Goal: Task Accomplishment & Management: Use online tool/utility

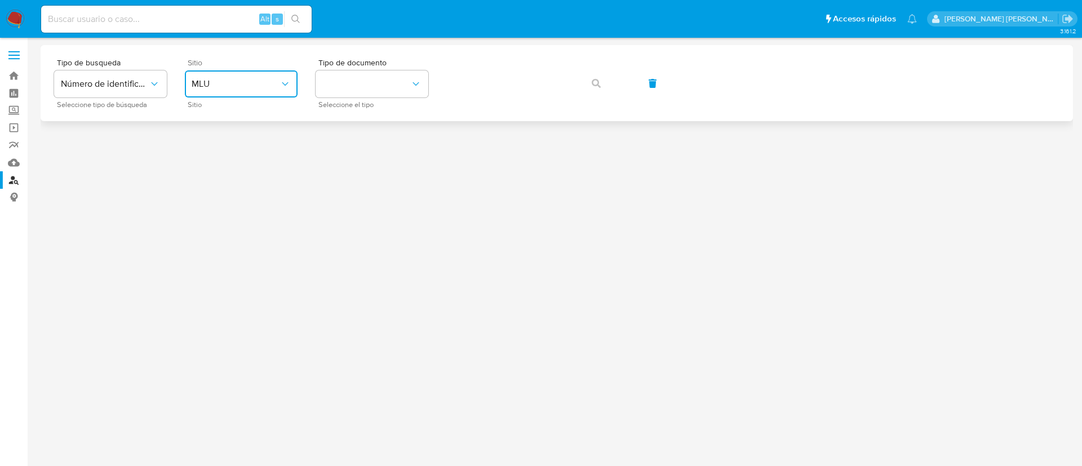
click at [206, 83] on span "MLU" at bounding box center [236, 83] width 88 height 11
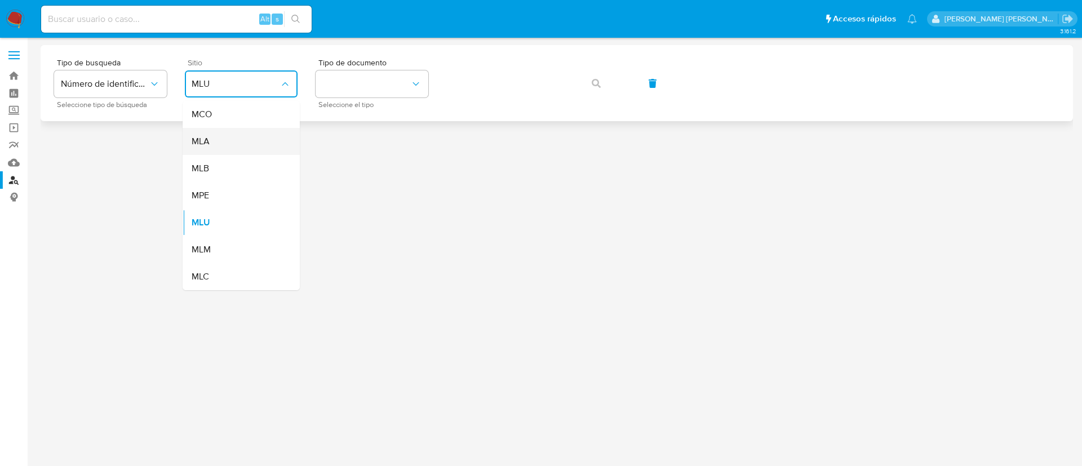
click at [223, 140] on div "MLA" at bounding box center [238, 141] width 92 height 27
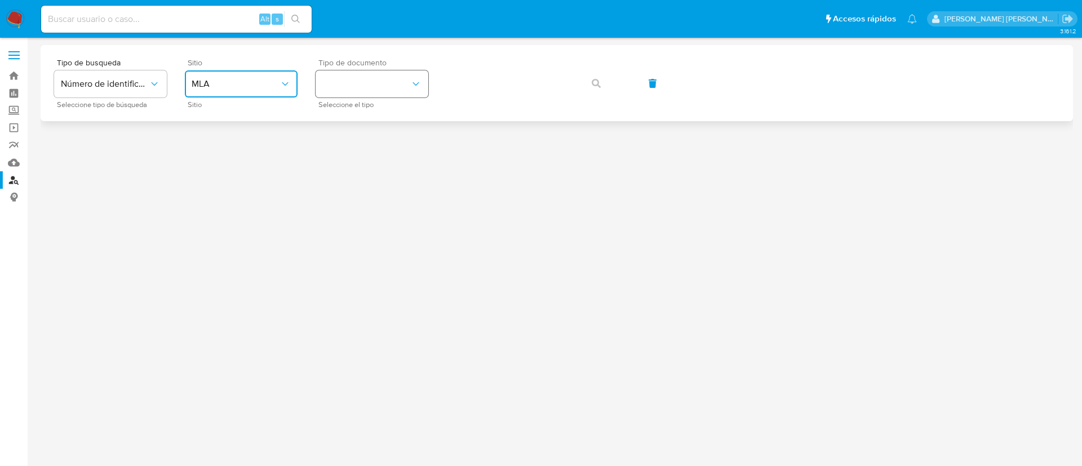
click at [397, 80] on button "identificationType" at bounding box center [372, 83] width 113 height 27
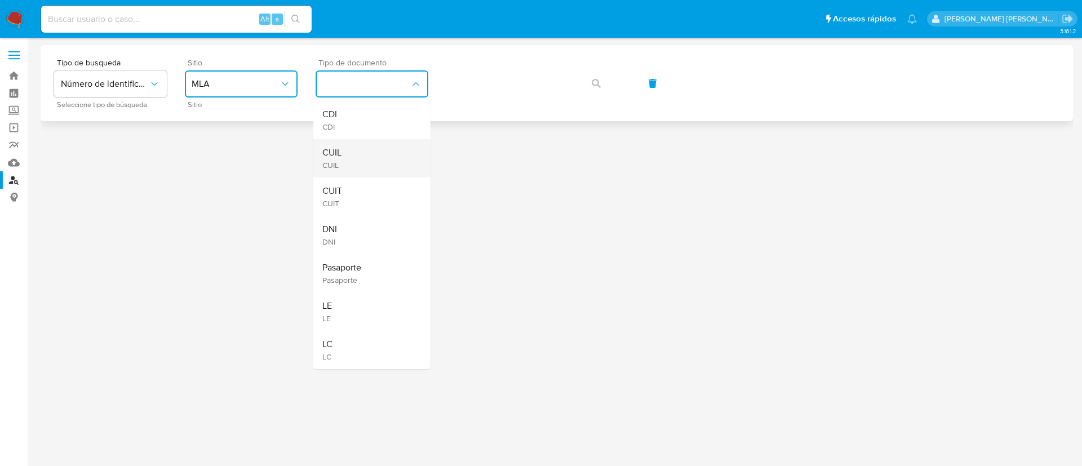
click at [344, 167] on div "CUIL CUIL" at bounding box center [368, 158] width 92 height 38
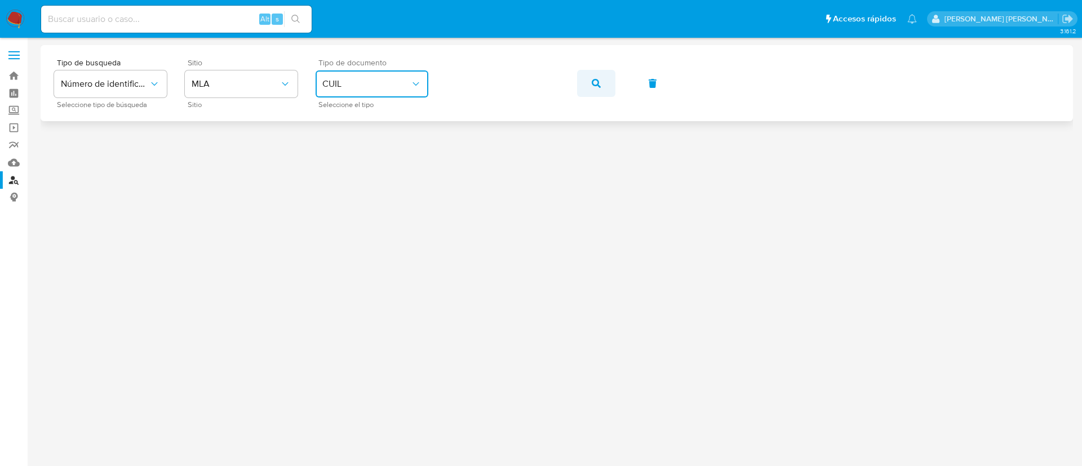
click at [596, 78] on span "button" at bounding box center [596, 83] width 9 height 25
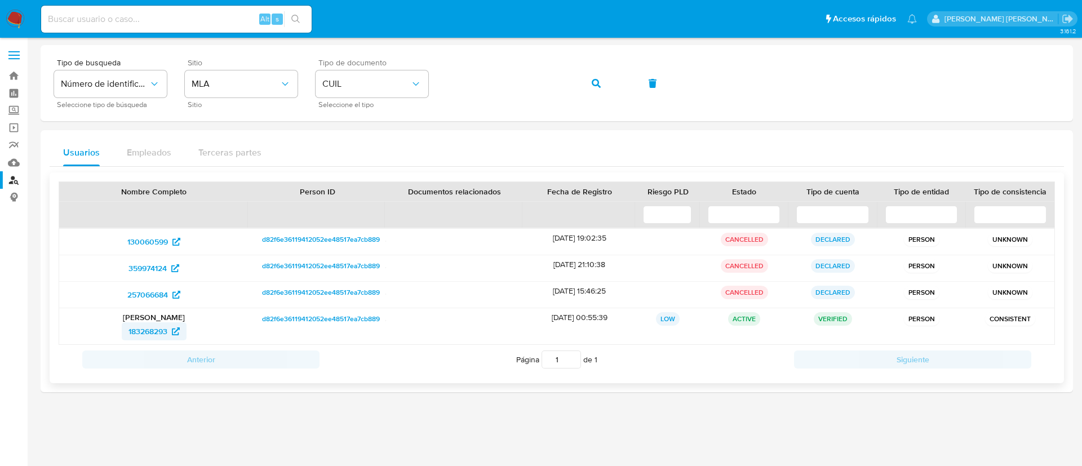
click at [152, 335] on span "183268293" at bounding box center [147, 331] width 39 height 18
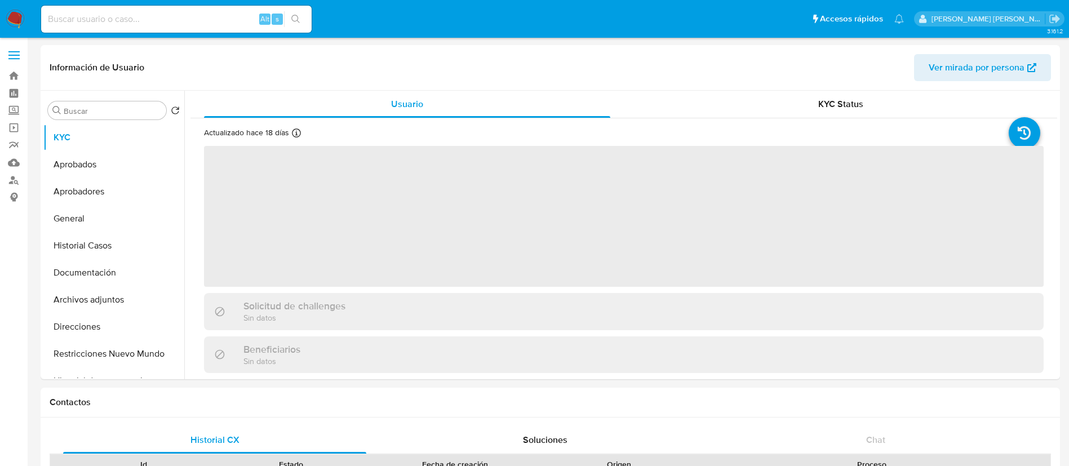
select select "10"
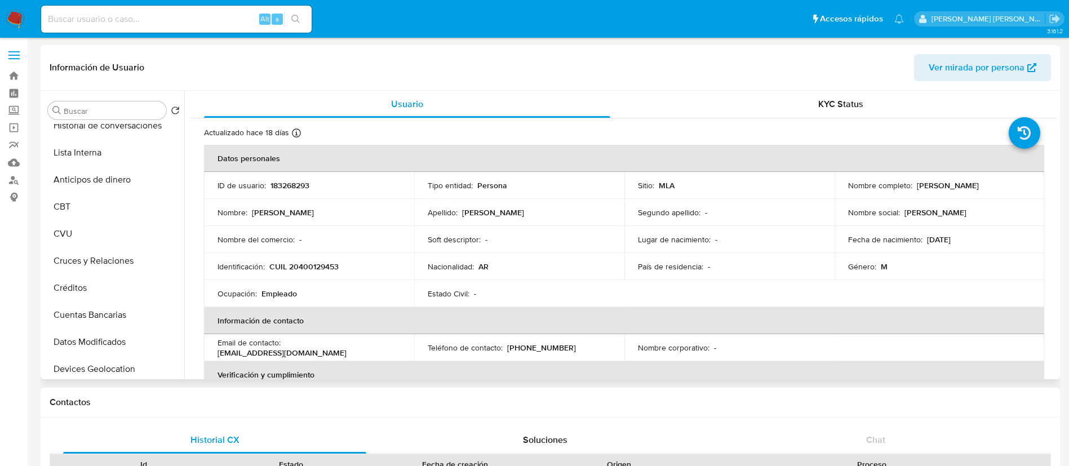
scroll to position [274, 0]
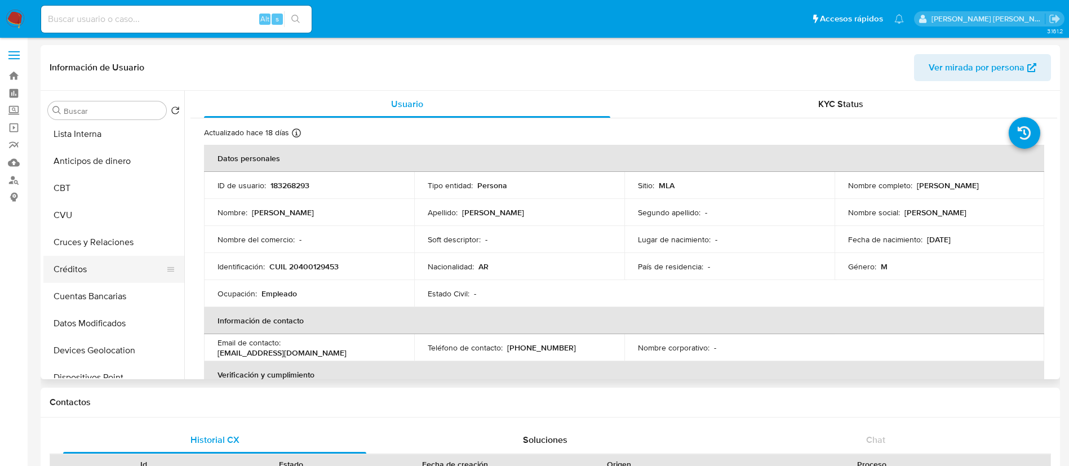
click at [79, 263] on button "Créditos" at bounding box center [109, 269] width 132 height 27
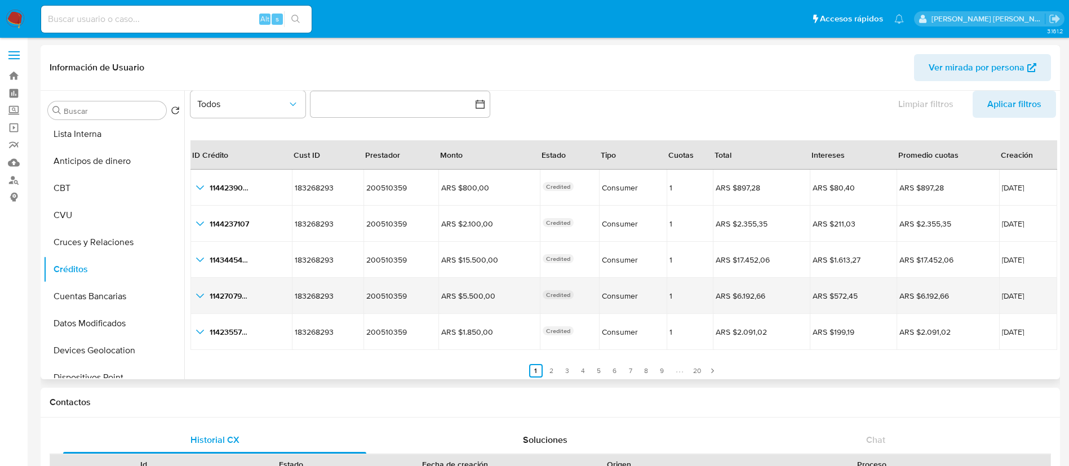
scroll to position [26, 0]
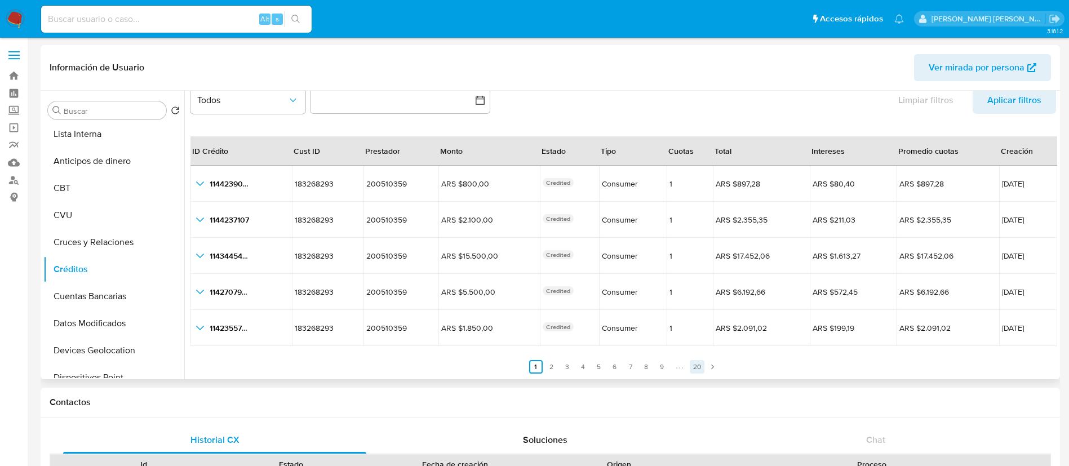
click at [694, 362] on link "20" at bounding box center [697, 367] width 15 height 14
click at [538, 369] on icon "Paginación" at bounding box center [541, 366] width 7 height 7
click at [535, 369] on icon "Paginación" at bounding box center [534, 366] width 7 height 7
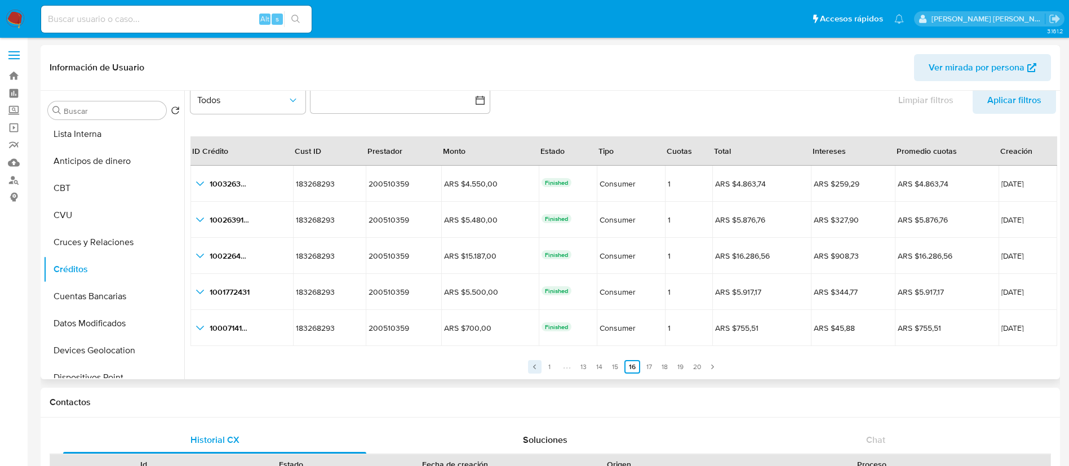
click at [535, 369] on icon "Paginación" at bounding box center [534, 366] width 7 height 7
click at [536, 369] on link "7" at bounding box center [543, 367] width 14 height 14
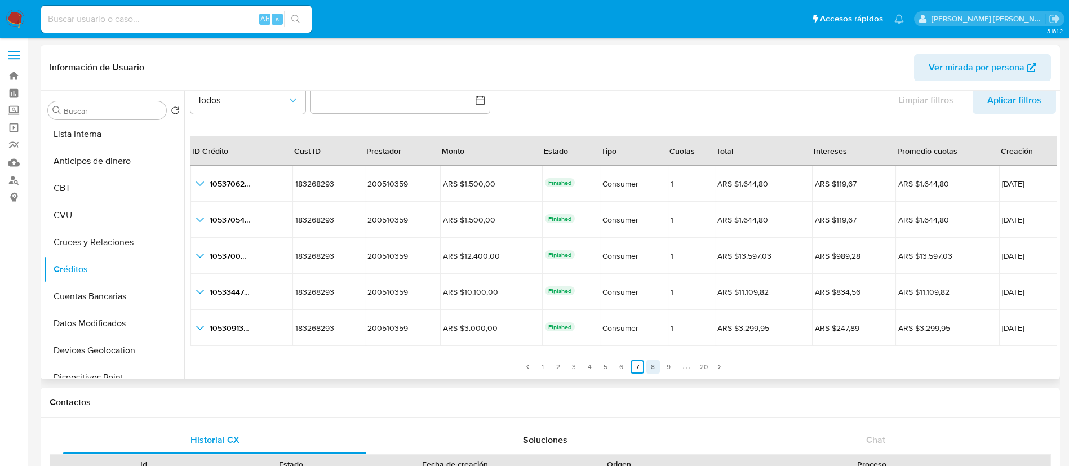
click at [653, 366] on link "8" at bounding box center [653, 367] width 14 height 14
click at [525, 366] on icon "Paginación" at bounding box center [528, 366] width 7 height 7
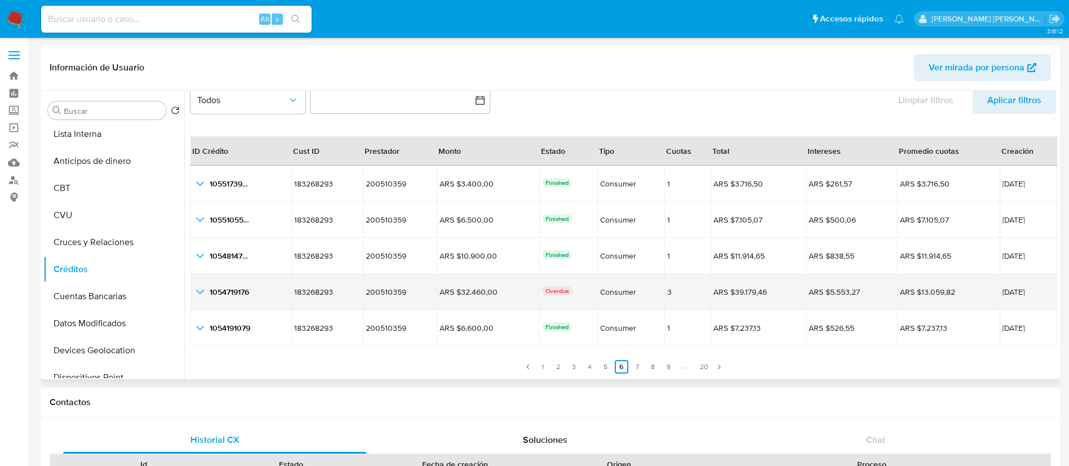
click at [198, 294] on icon "button_show_hidden_detail_by_id_3" at bounding box center [200, 292] width 14 height 14
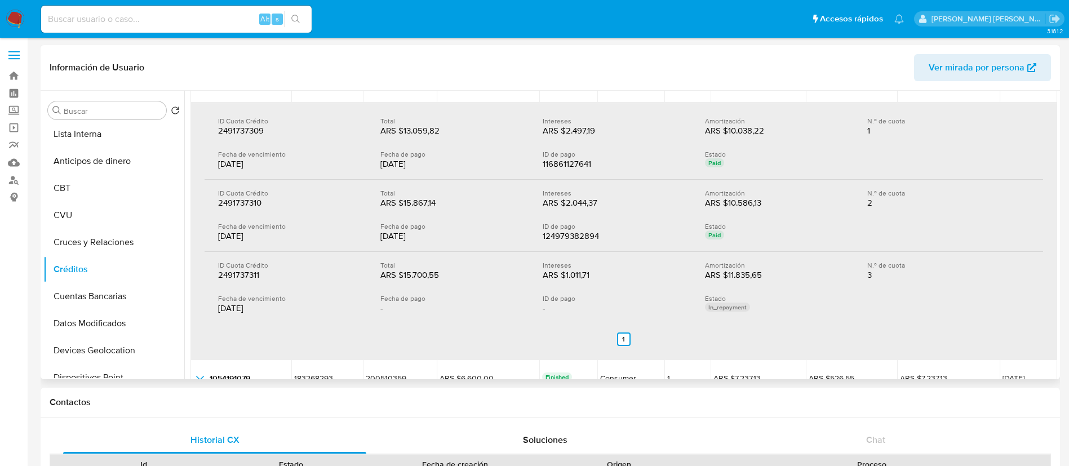
scroll to position [240, 0]
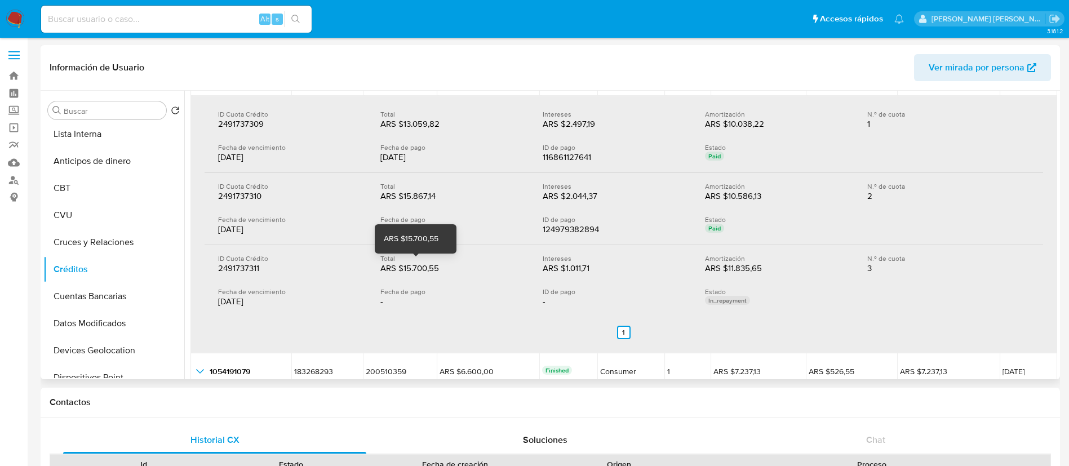
drag, startPoint x: 395, startPoint y: 268, endPoint x: 444, endPoint y: 268, distance: 49.0
click at [444, 268] on div "ARS $15.700,55" at bounding box center [416, 268] width 72 height 11
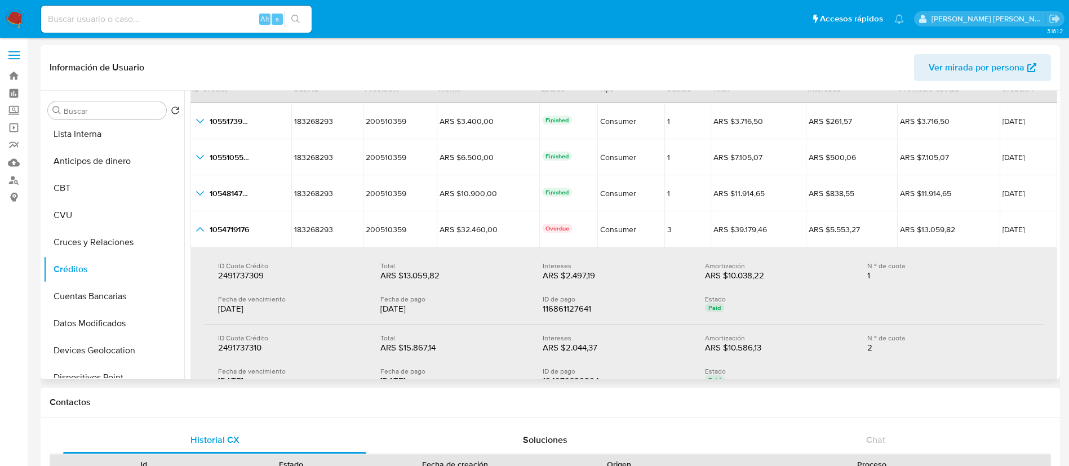
scroll to position [87, 0]
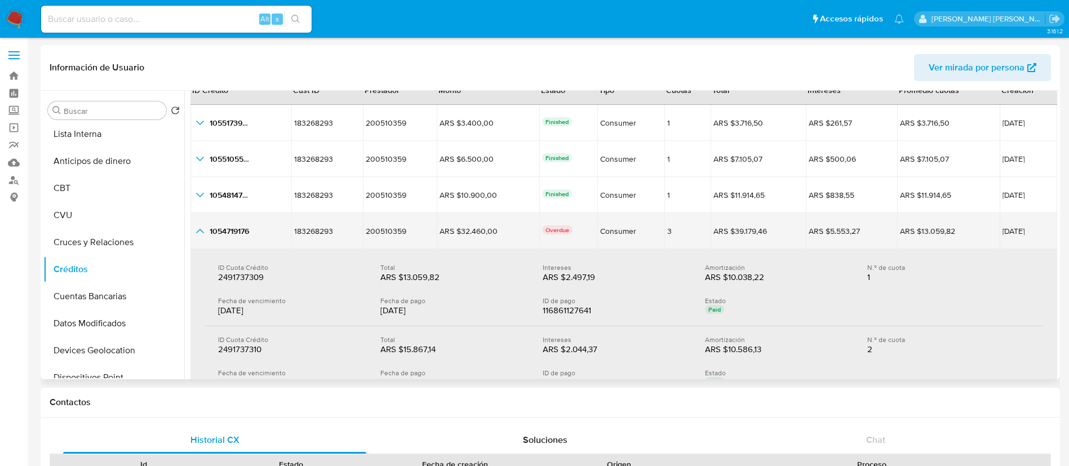
click at [201, 231] on icon "button_show_hidden_detail_by_id_3" at bounding box center [200, 231] width 14 height 14
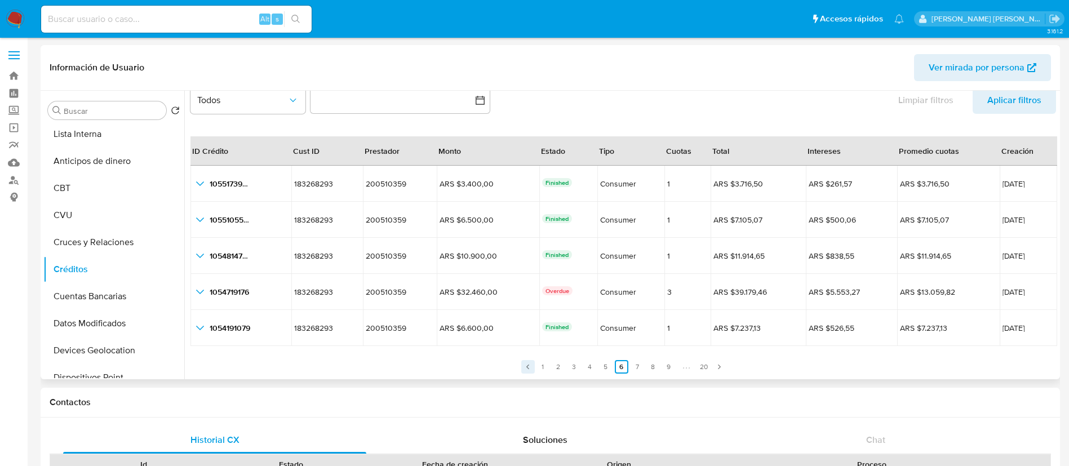
click at [521, 367] on link "Anterior" at bounding box center [528, 367] width 14 height 14
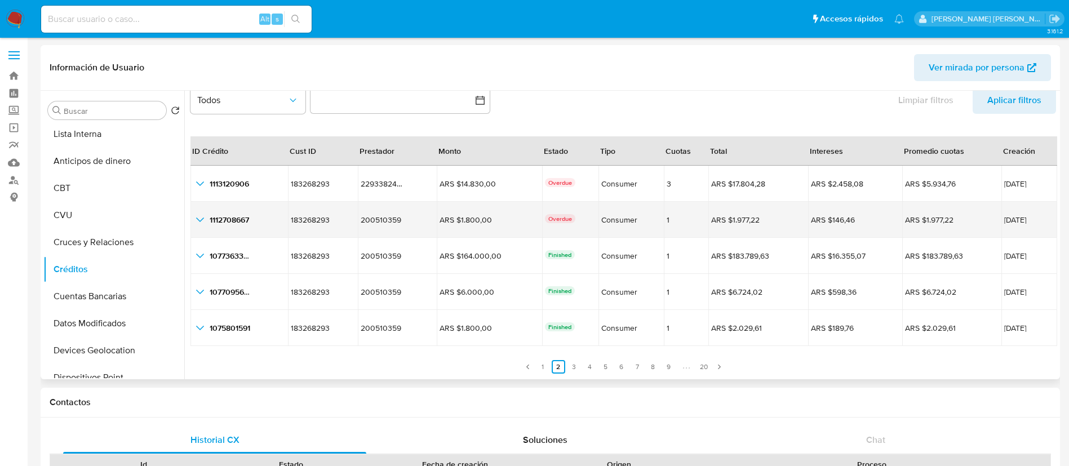
click at [199, 218] on icon "button_show_hidden_detail_by_id_1" at bounding box center [200, 220] width 14 height 14
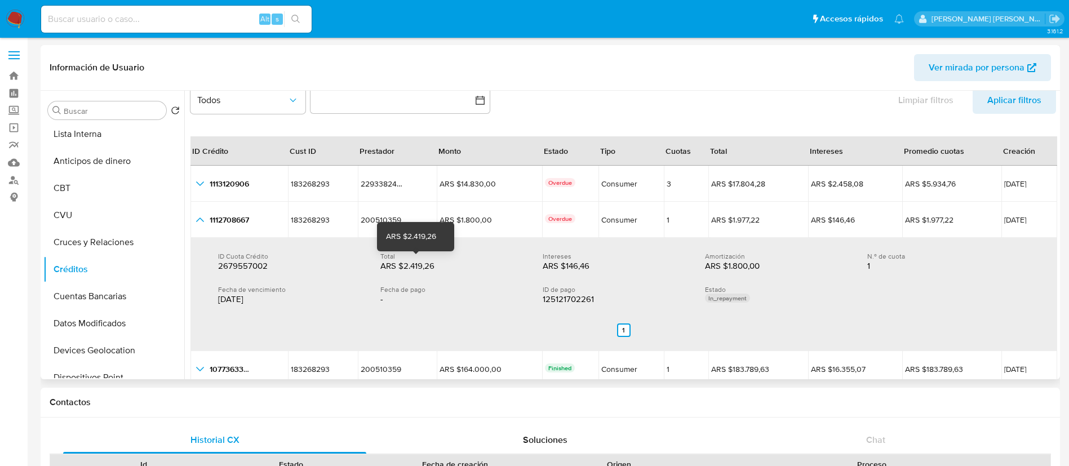
drag, startPoint x: 396, startPoint y: 265, endPoint x: 435, endPoint y: 265, distance: 38.9
click at [435, 265] on div "ARS $2.419,26" at bounding box center [416, 265] width 72 height 11
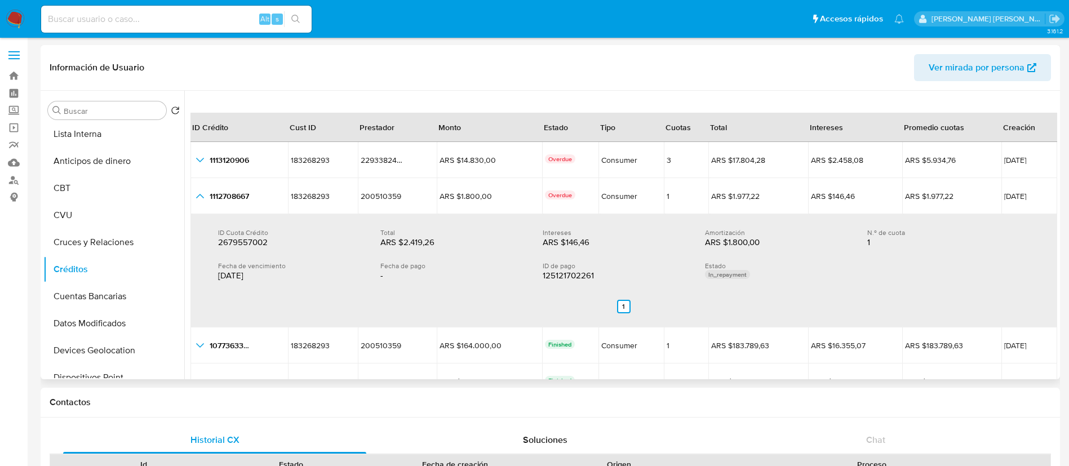
scroll to position [48, 0]
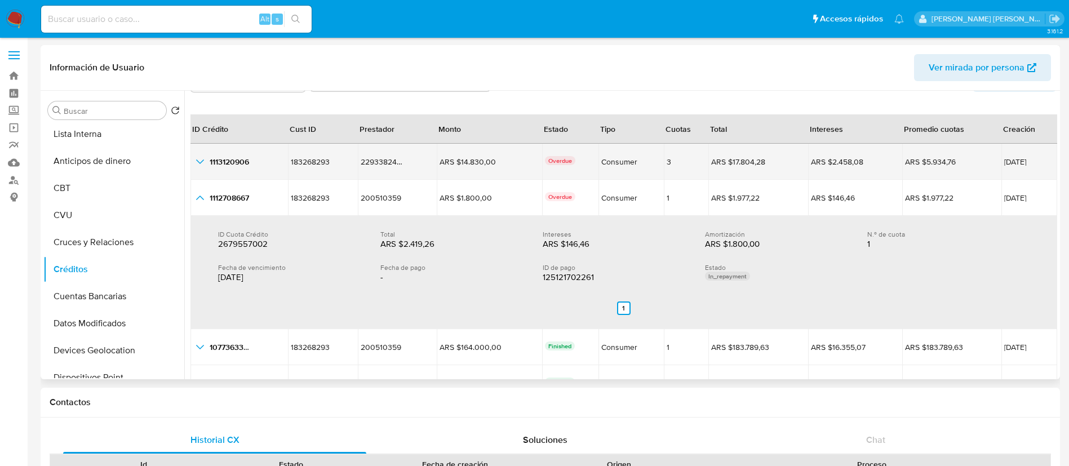
click at [201, 163] on icon "button_show_hidden_detail_by_id_0" at bounding box center [200, 162] width 14 height 14
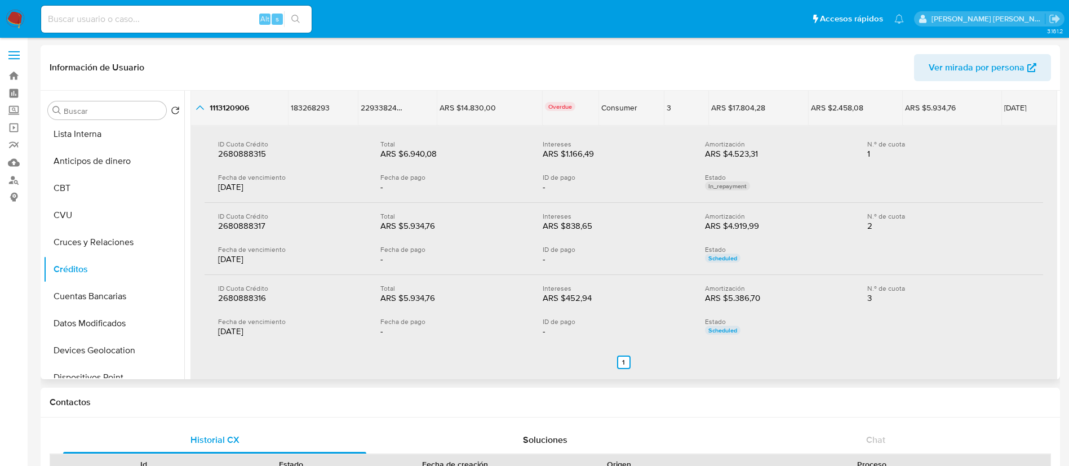
scroll to position [104, 0]
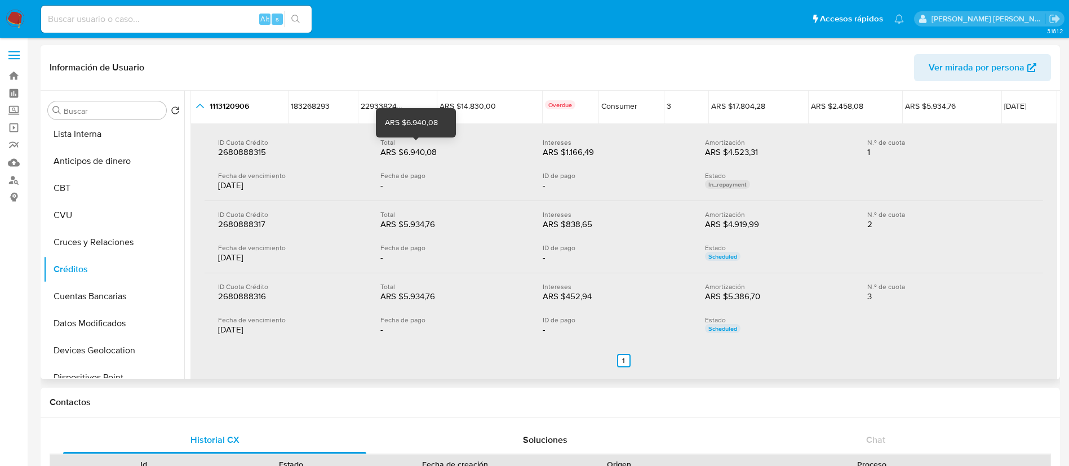
drag, startPoint x: 396, startPoint y: 153, endPoint x: 447, endPoint y: 150, distance: 50.8
click at [447, 150] on div "ARS $6.940,08" at bounding box center [416, 152] width 72 height 11
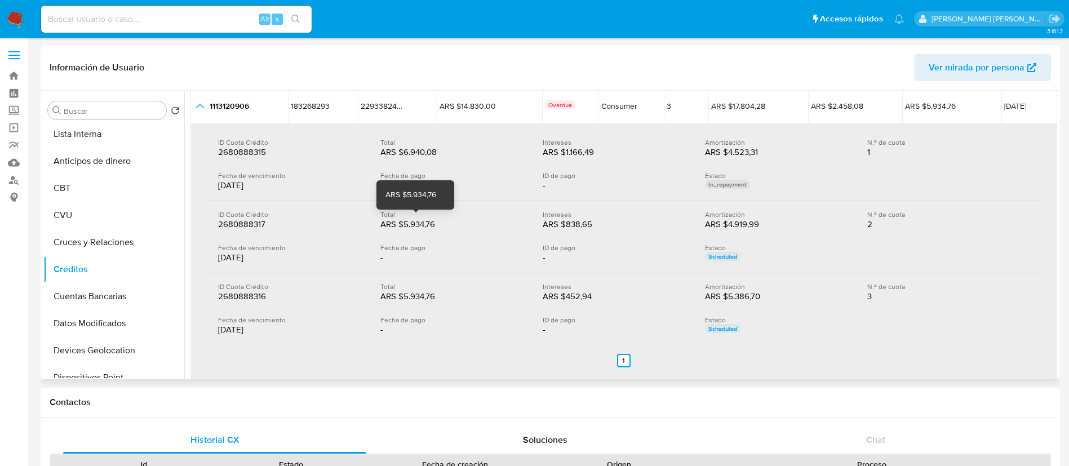
drag, startPoint x: 398, startPoint y: 223, endPoint x: 443, endPoint y: 221, distance: 45.7
click at [443, 221] on div "ARS $5.934,76" at bounding box center [416, 224] width 72 height 11
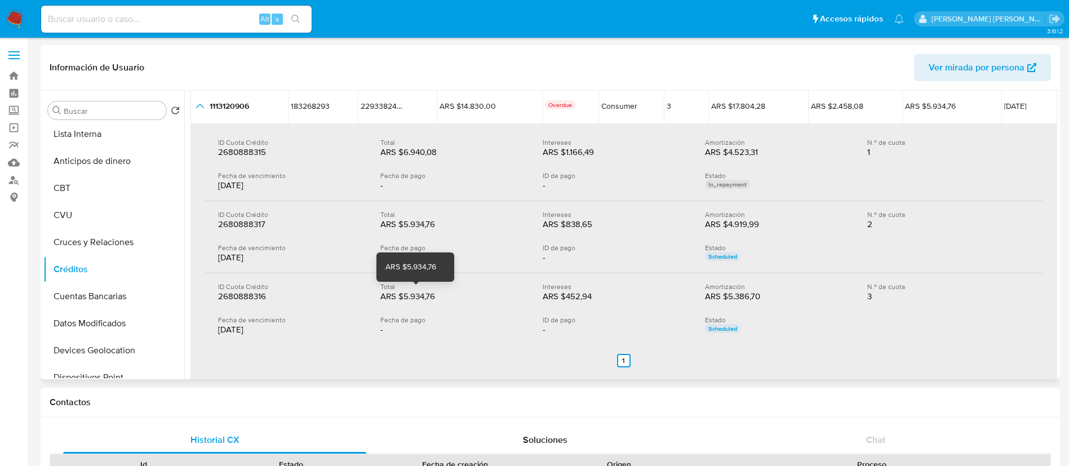
drag, startPoint x: 397, startPoint y: 298, endPoint x: 452, endPoint y: 298, distance: 55.2
click at [452, 298] on div "ARS $5.934,76 ARS $5.934,76" at bounding box center [452, 296] width 144 height 11
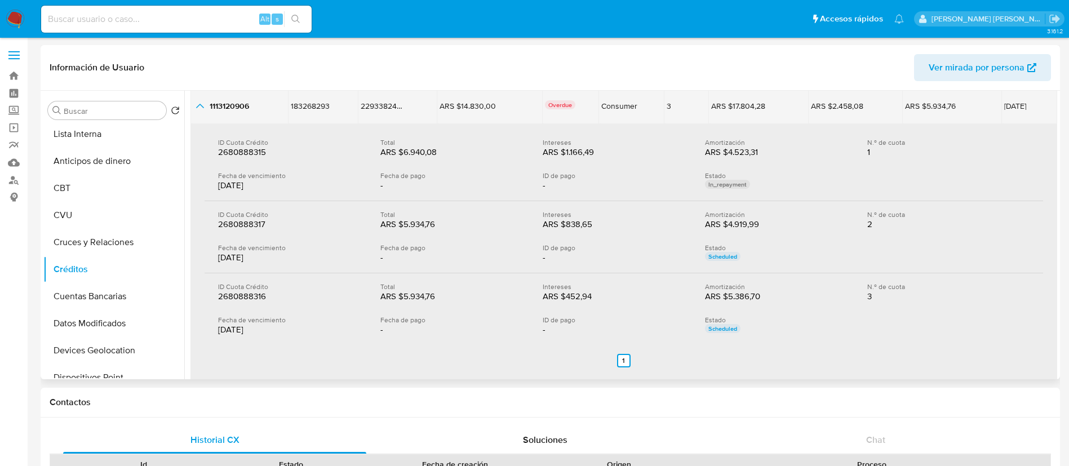
click at [199, 109] on icon "button_show_hidden_detail_by_id_0" at bounding box center [200, 106] width 14 height 14
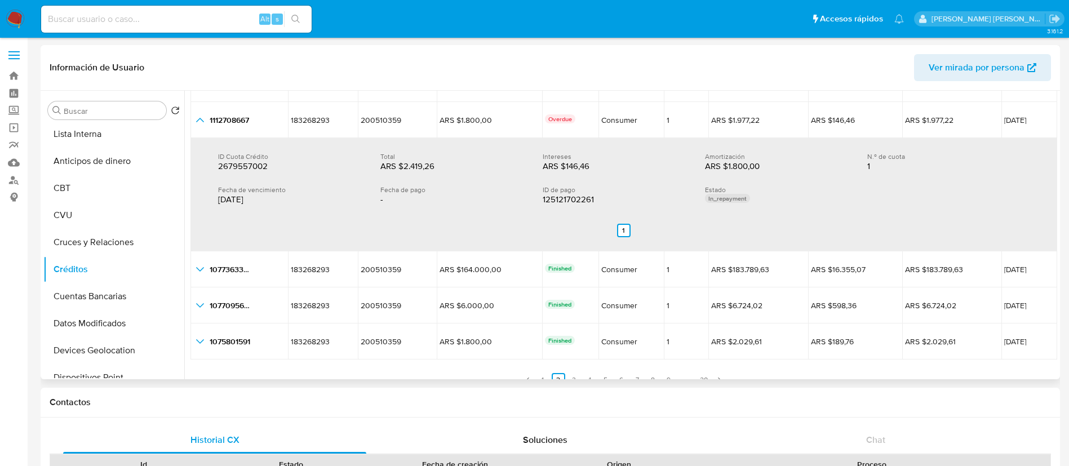
scroll to position [139, 0]
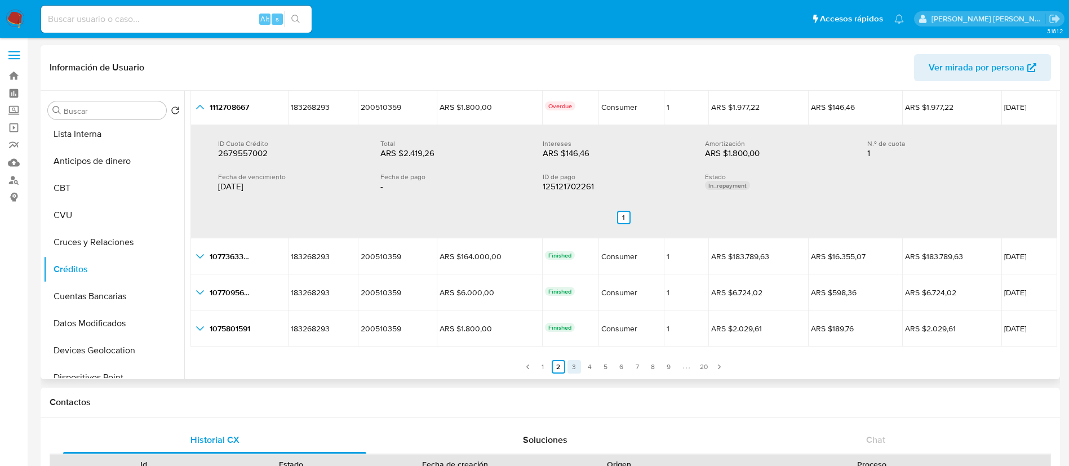
click at [570, 368] on link "3" at bounding box center [574, 367] width 14 height 14
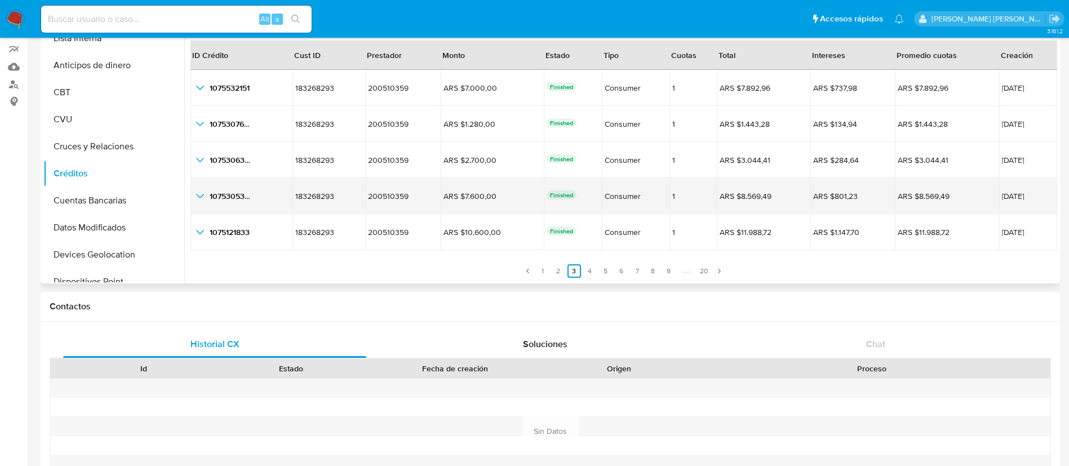
scroll to position [96, 0]
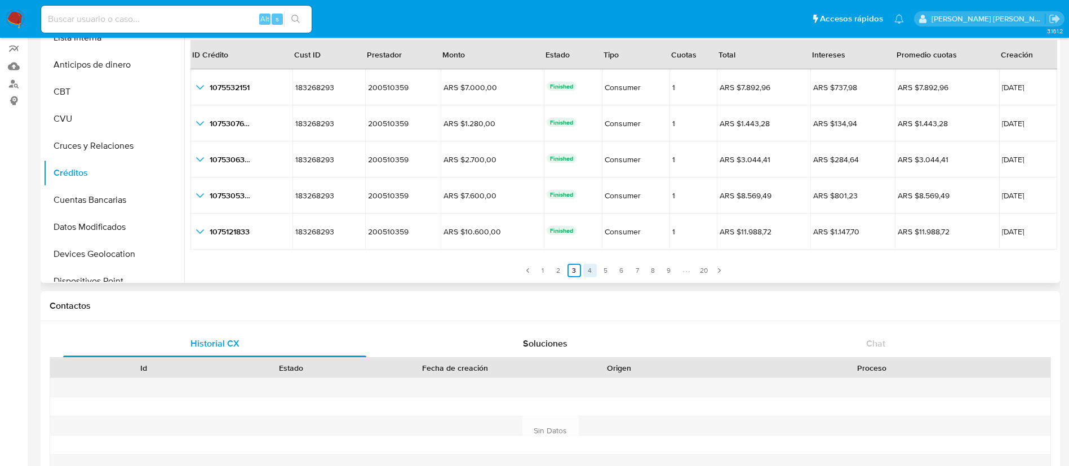
click at [584, 270] on link "4" at bounding box center [590, 271] width 14 height 14
click at [601, 274] on link "5" at bounding box center [606, 271] width 14 height 14
click at [623, 272] on link "6" at bounding box center [622, 271] width 14 height 14
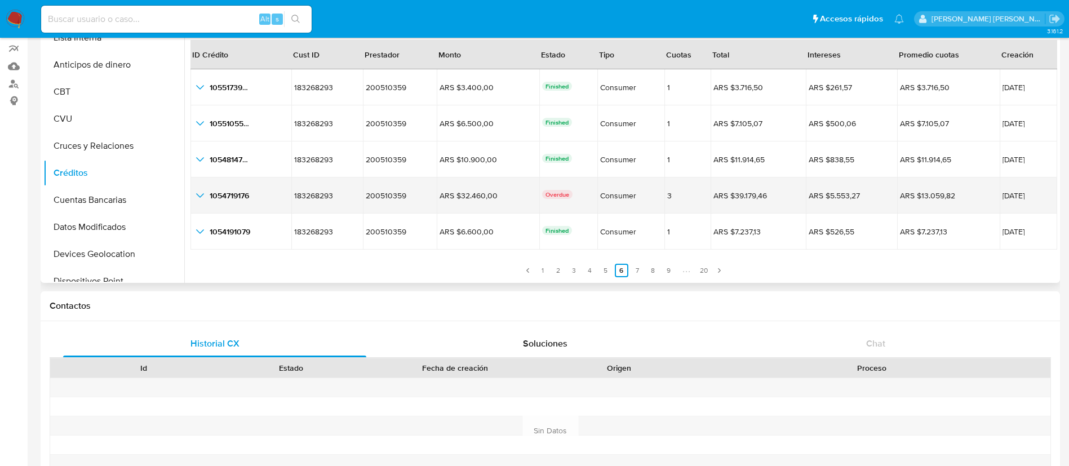
click at [203, 194] on icon "button_show_hidden_detail_by_id_3" at bounding box center [200, 195] width 8 height 5
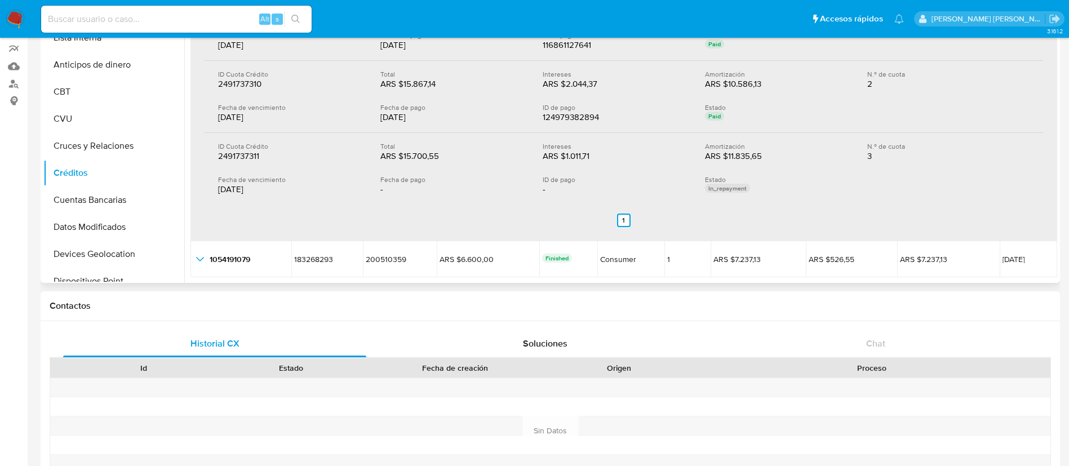
scroll to position [283, 0]
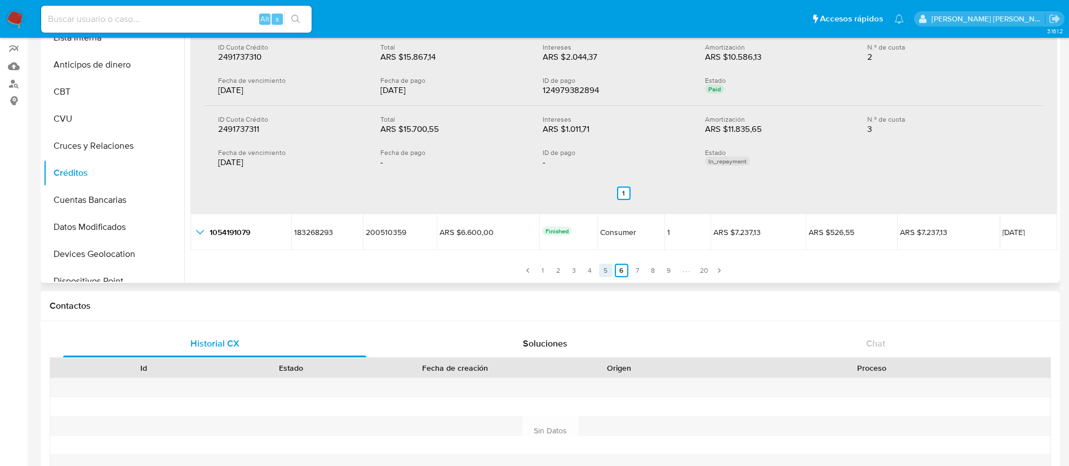
click at [604, 273] on link "5" at bounding box center [606, 271] width 14 height 14
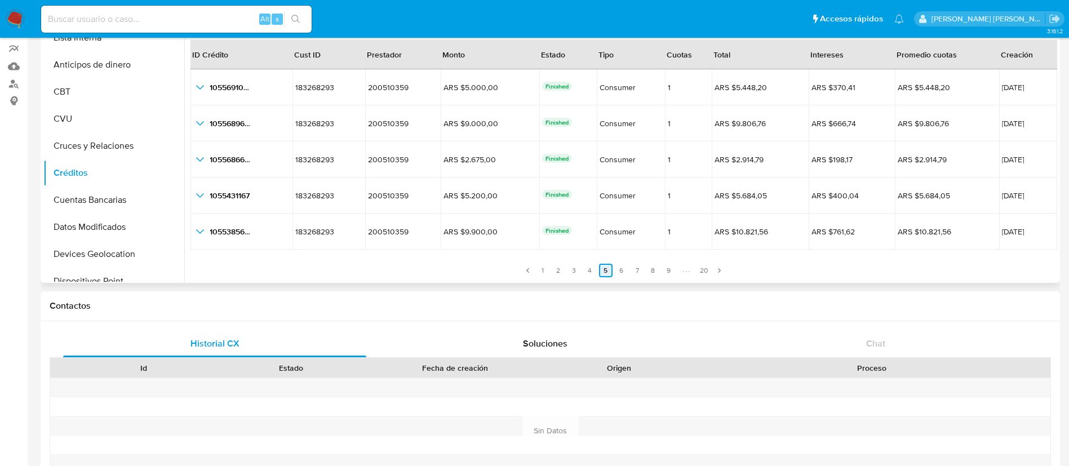
scroll to position [26, 0]
click at [592, 273] on link "4" at bounding box center [590, 271] width 14 height 14
click at [574, 273] on link "3" at bounding box center [574, 271] width 14 height 14
click at [556, 273] on link "2" at bounding box center [559, 271] width 14 height 14
click at [538, 270] on link "1" at bounding box center [543, 271] width 14 height 14
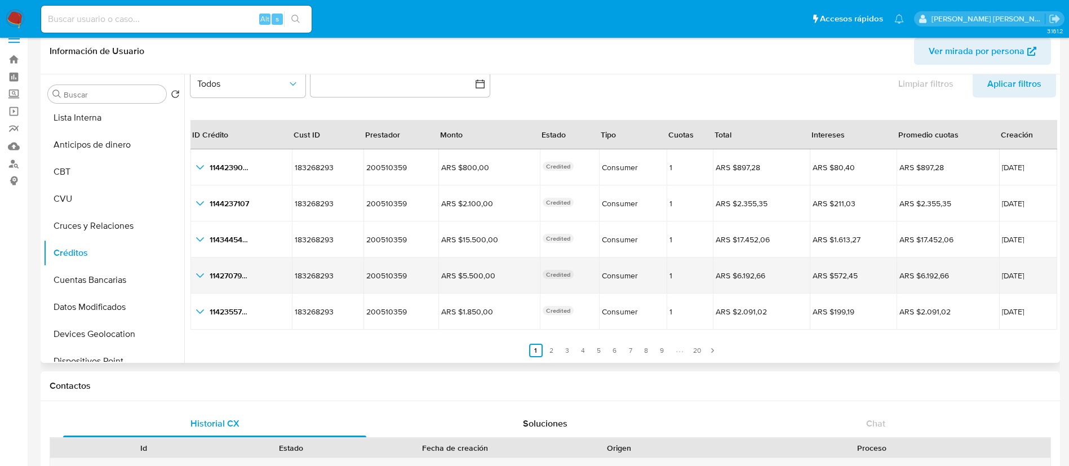
scroll to position [15, 0]
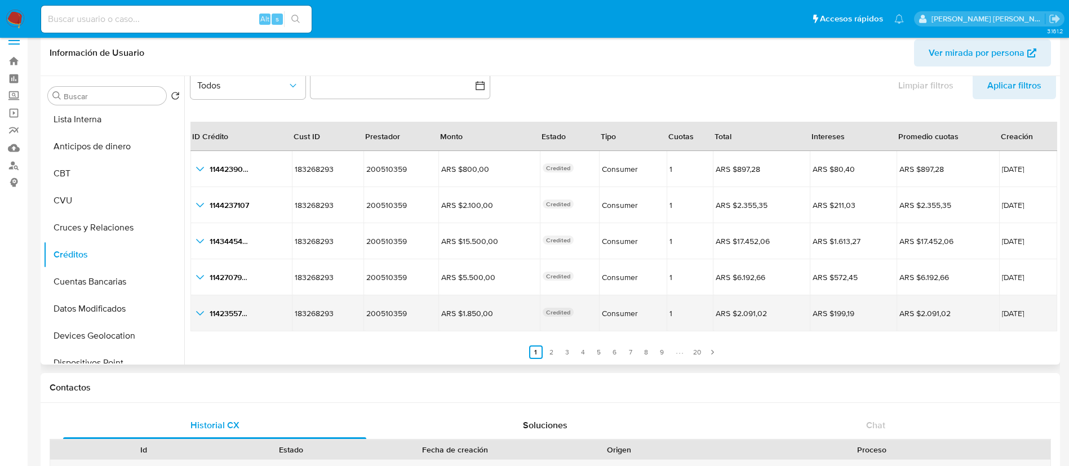
click at [202, 317] on icon "button_show_hidden_detail_by_id_4" at bounding box center [200, 314] width 14 height 14
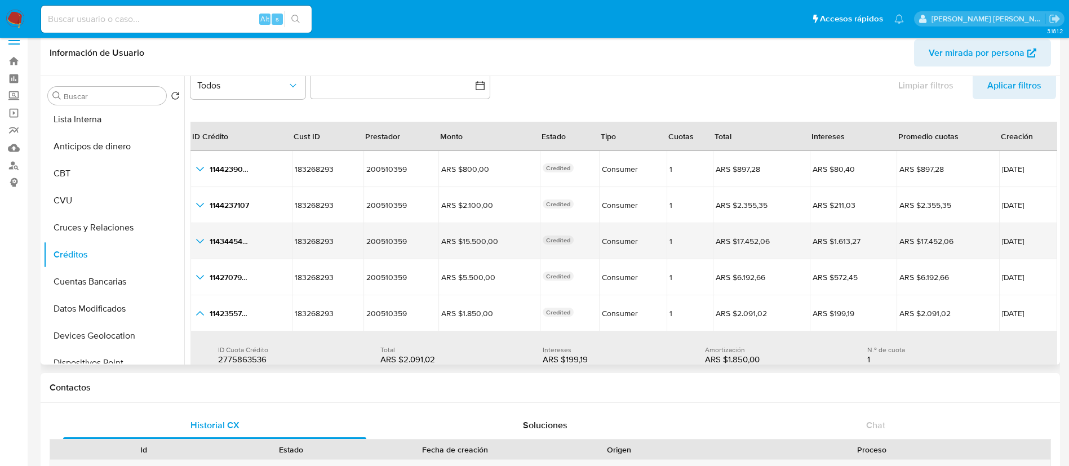
scroll to position [139, 0]
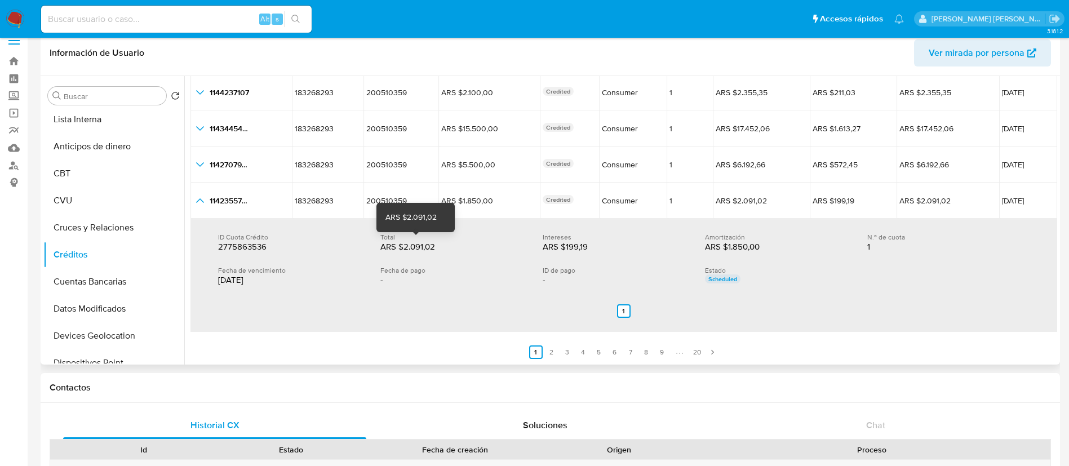
drag, startPoint x: 397, startPoint y: 246, endPoint x: 447, endPoint y: 243, distance: 50.2
click at [447, 243] on div "ARS $2.091,02" at bounding box center [416, 246] width 72 height 11
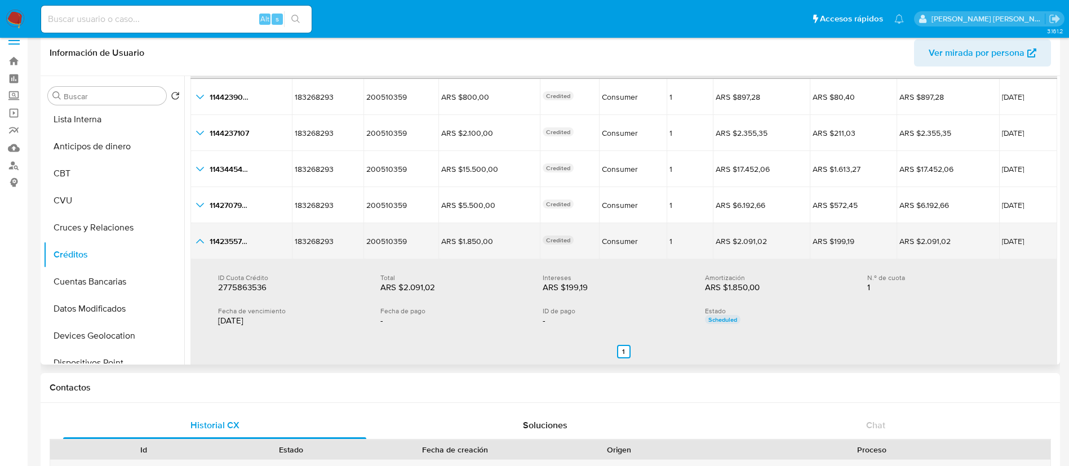
click at [201, 239] on icon "button_show_hidden_detail_by_id_4" at bounding box center [200, 241] width 14 height 14
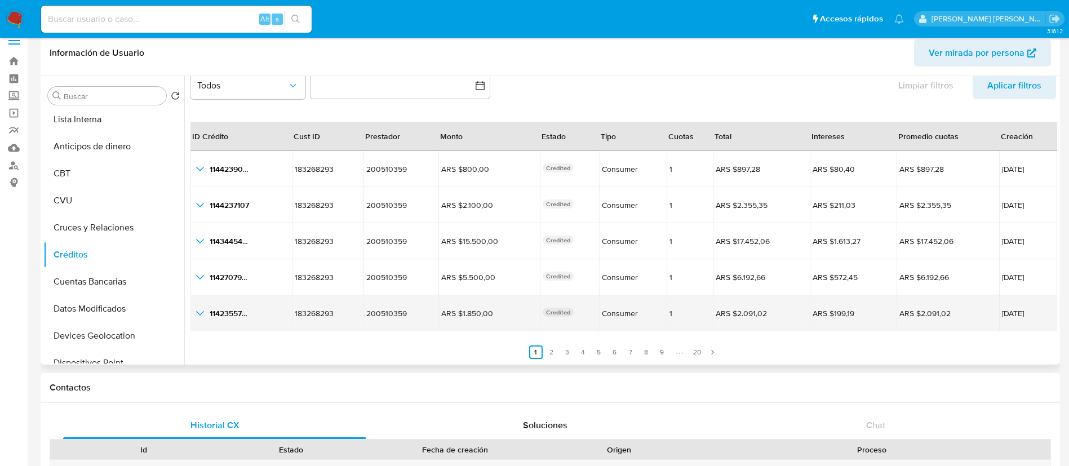
click at [201, 310] on icon "button_show_hidden_detail_by_id_4" at bounding box center [200, 314] width 14 height 14
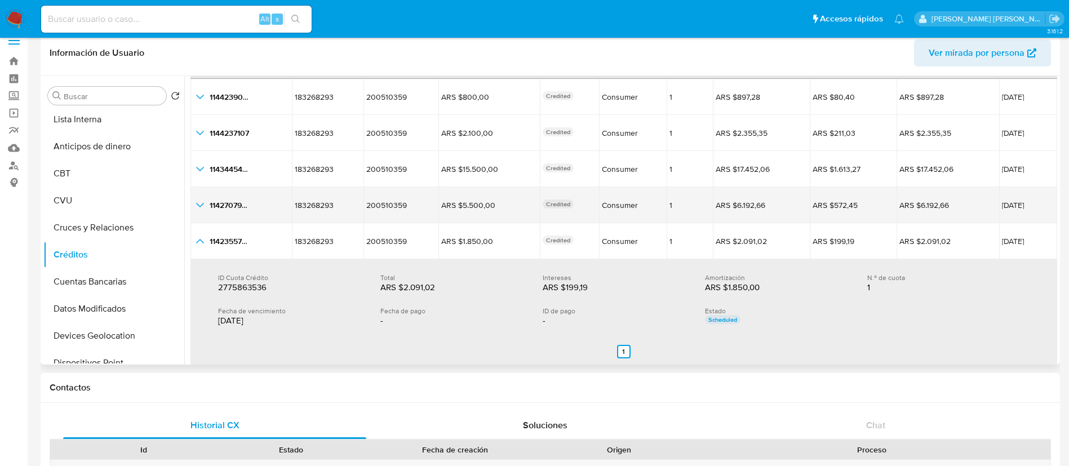
click at [199, 203] on icon "button_show_hidden_detail_by_id_3" at bounding box center [200, 205] width 14 height 14
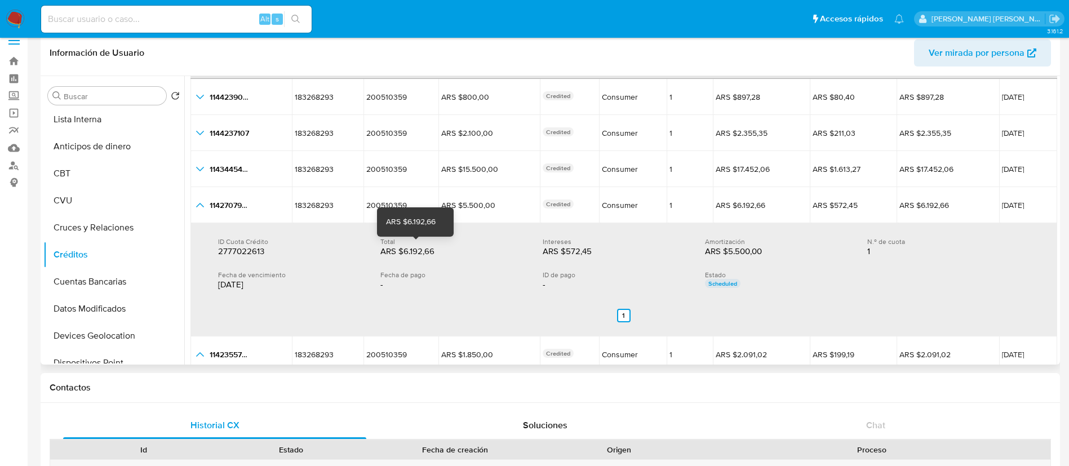
drag, startPoint x: 397, startPoint y: 248, endPoint x: 437, endPoint y: 249, distance: 40.0
click at [437, 249] on div "ARS $6.192,66" at bounding box center [416, 251] width 72 height 11
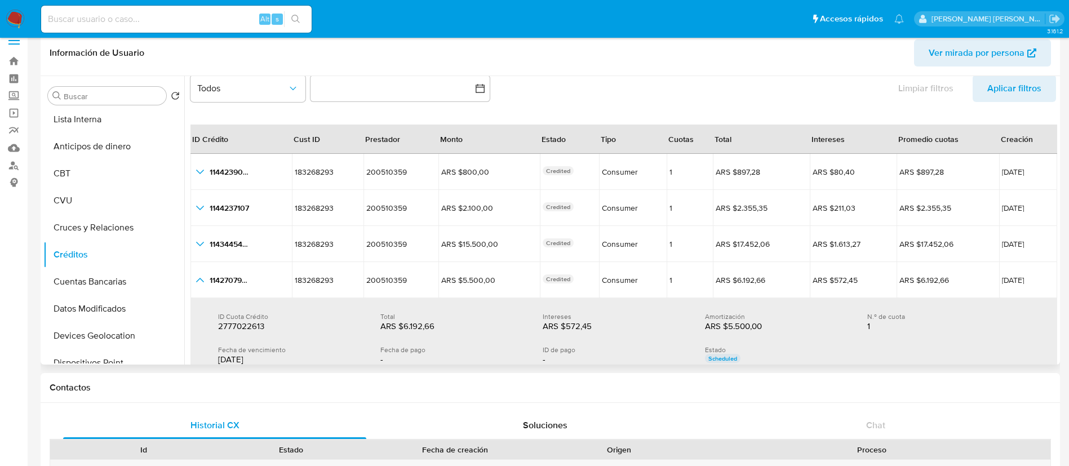
scroll to position [22, 0]
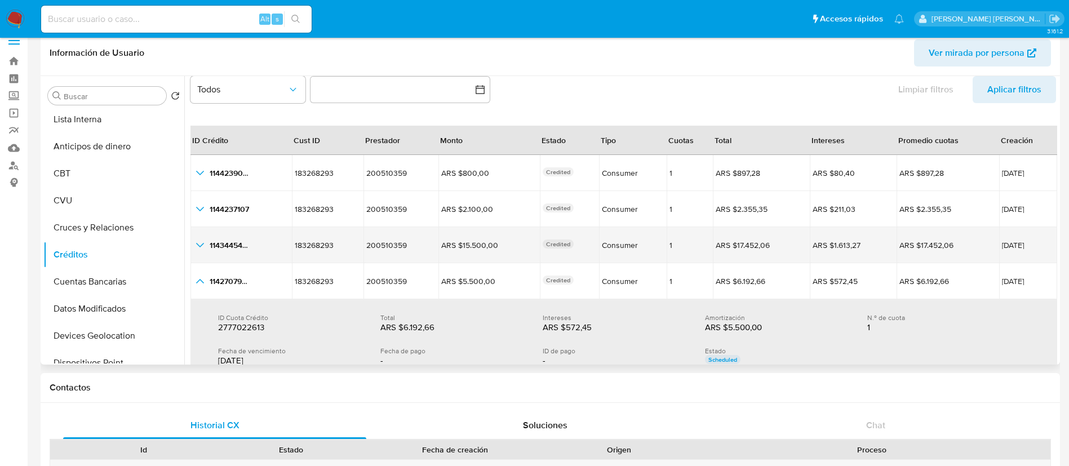
click at [199, 245] on icon "button_show_hidden_detail_by_id_2" at bounding box center [200, 245] width 14 height 14
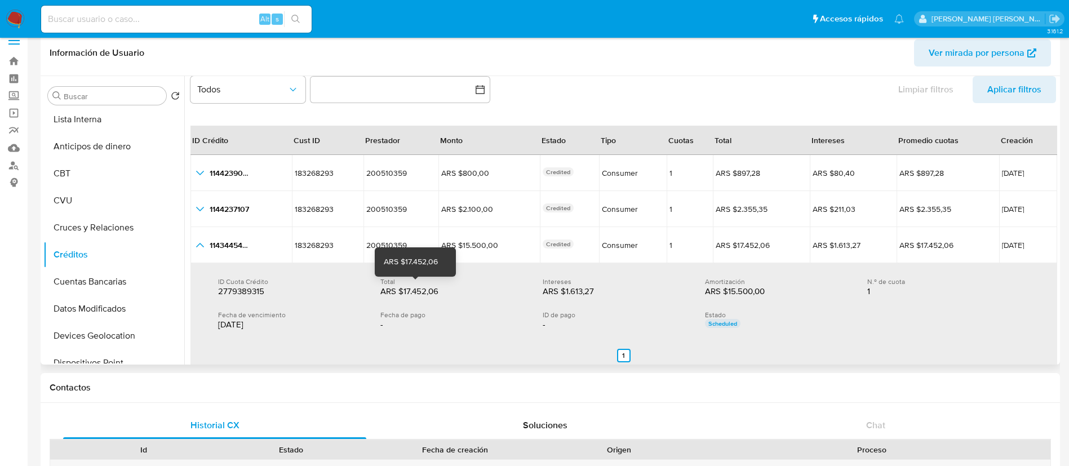
drag, startPoint x: 394, startPoint y: 291, endPoint x: 441, endPoint y: 291, distance: 46.8
click at [441, 291] on div "ARS $17.452,06" at bounding box center [416, 291] width 72 height 11
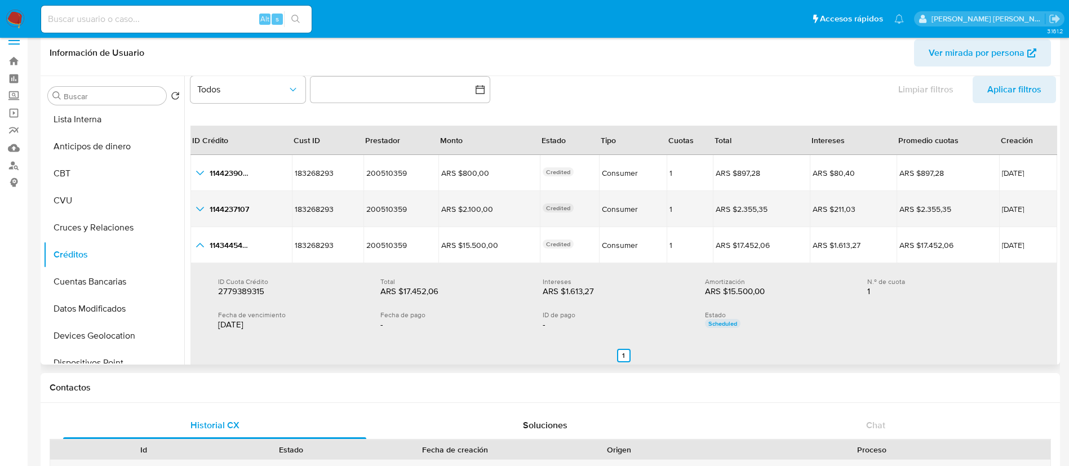
click at [199, 207] on icon "button_show_hidden_detail_by_id_1" at bounding box center [200, 209] width 14 height 14
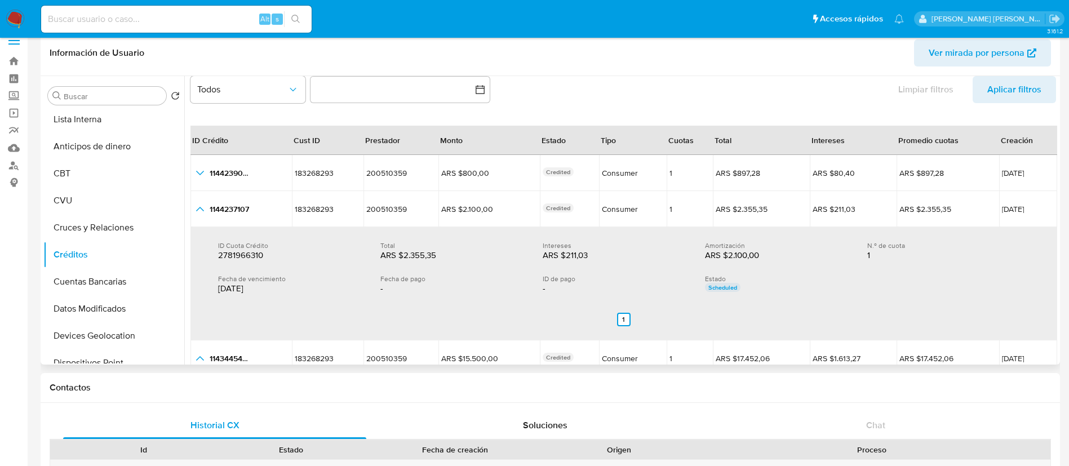
drag, startPoint x: 398, startPoint y: 253, endPoint x: 461, endPoint y: 254, distance: 63.1
click at [461, 254] on div "ARS $2.355,35 ARS $2.355,35" at bounding box center [452, 255] width 144 height 11
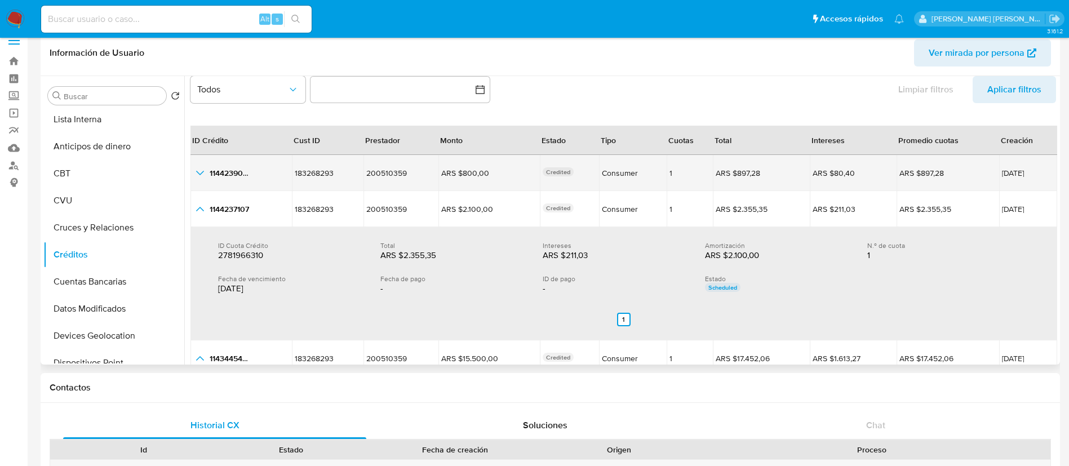
click at [200, 177] on icon "button_show_hidden_detail_by_id_0" at bounding box center [200, 173] width 14 height 14
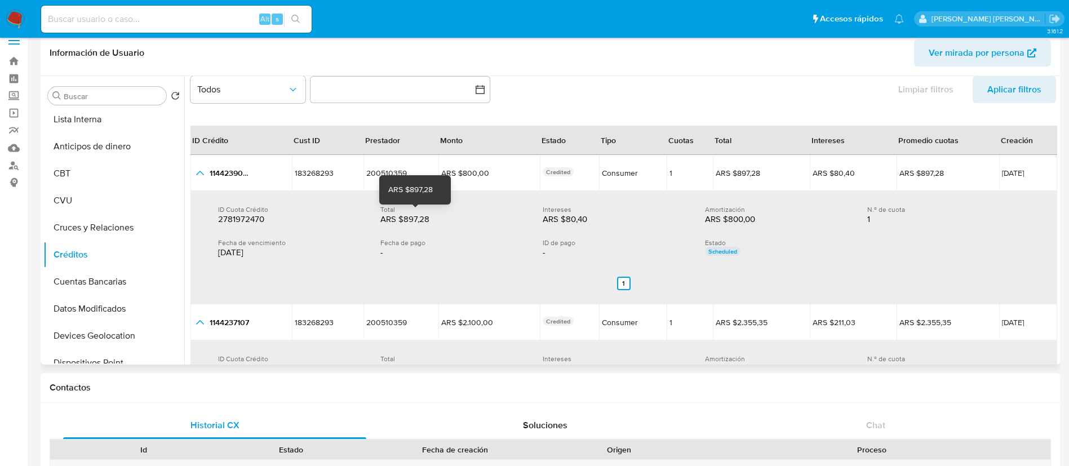
drag, startPoint x: 397, startPoint y: 218, endPoint x: 434, endPoint y: 218, distance: 36.6
click at [434, 218] on div "ARS $897,28" at bounding box center [416, 219] width 72 height 11
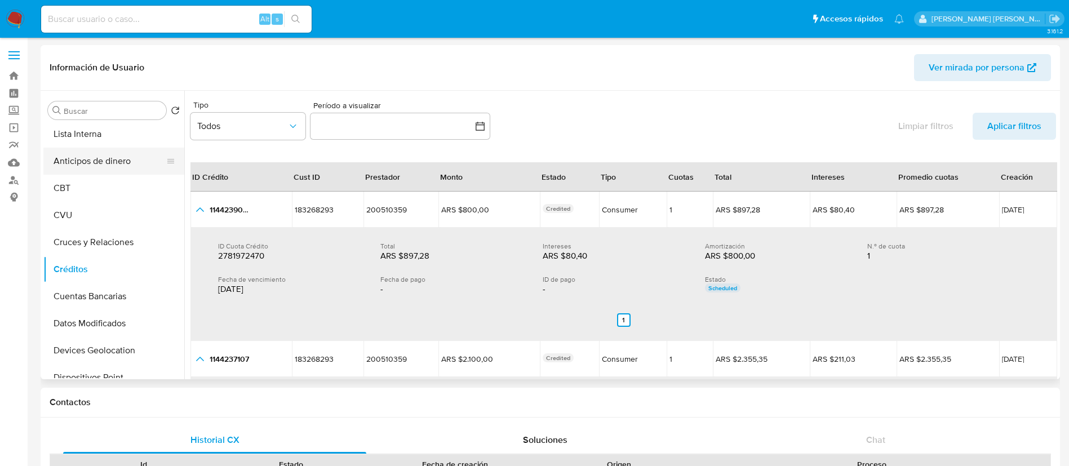
scroll to position [0, 0]
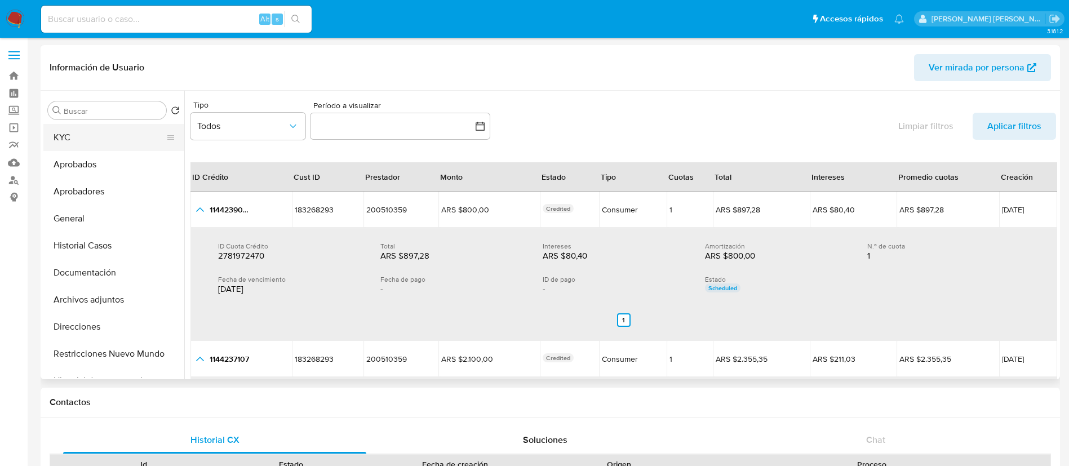
click at [96, 143] on button "KYC" at bounding box center [109, 137] width 132 height 27
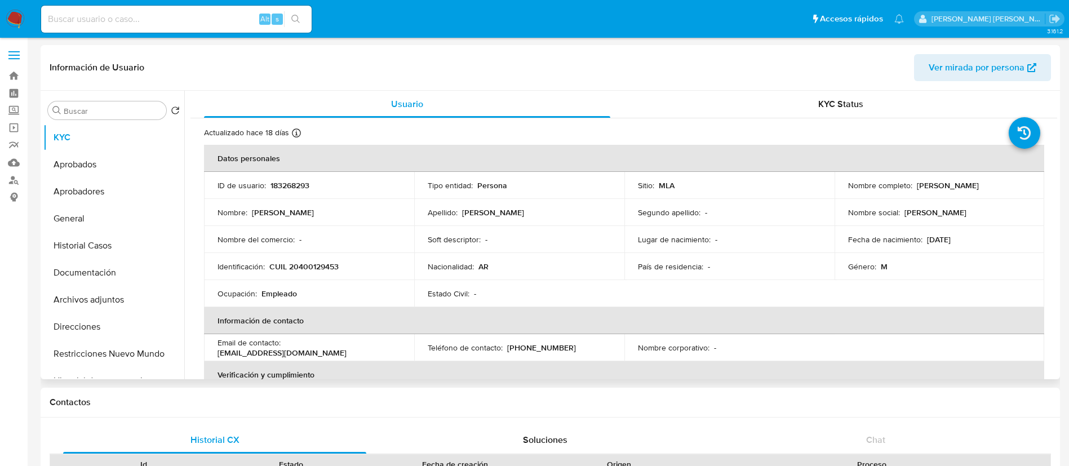
click at [311, 261] on p "CUIL 20400129453" at bounding box center [303, 266] width 69 height 10
copy p "20400129453"
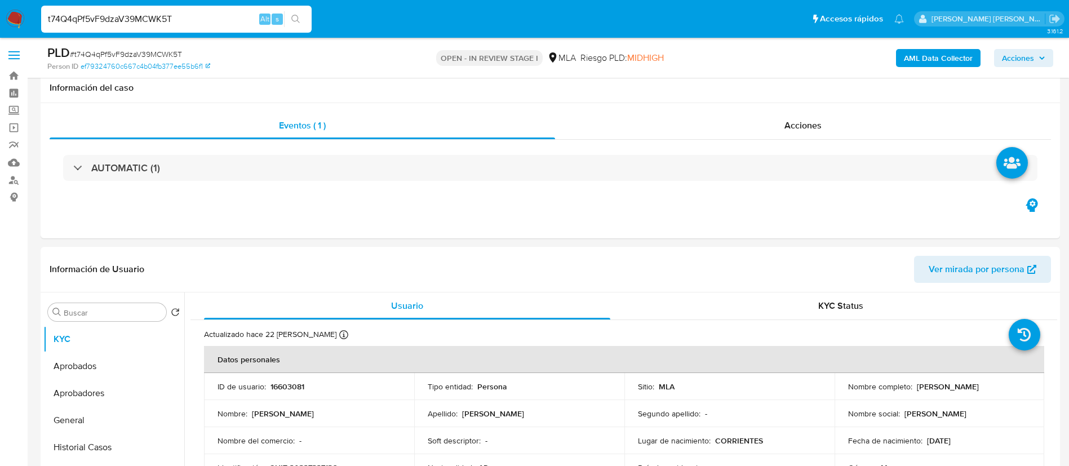
select select "10"
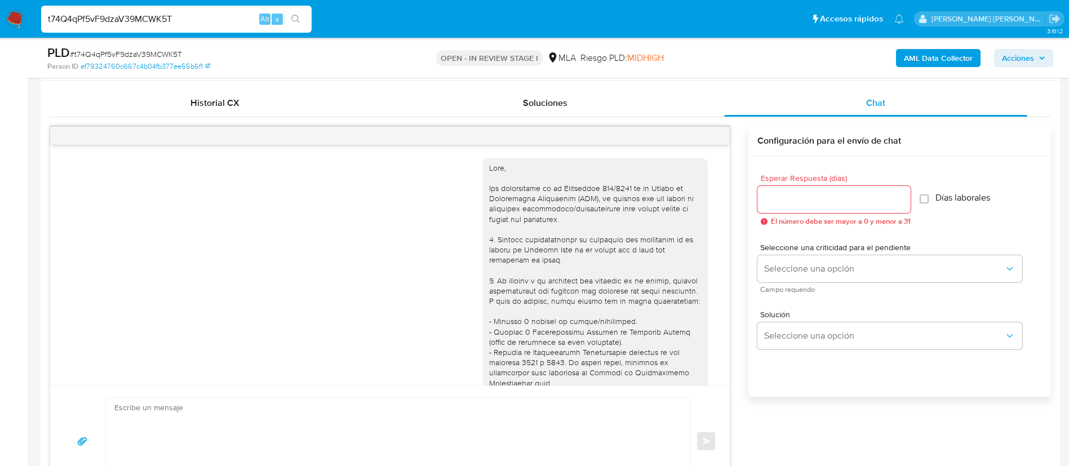
scroll to position [1071, 0]
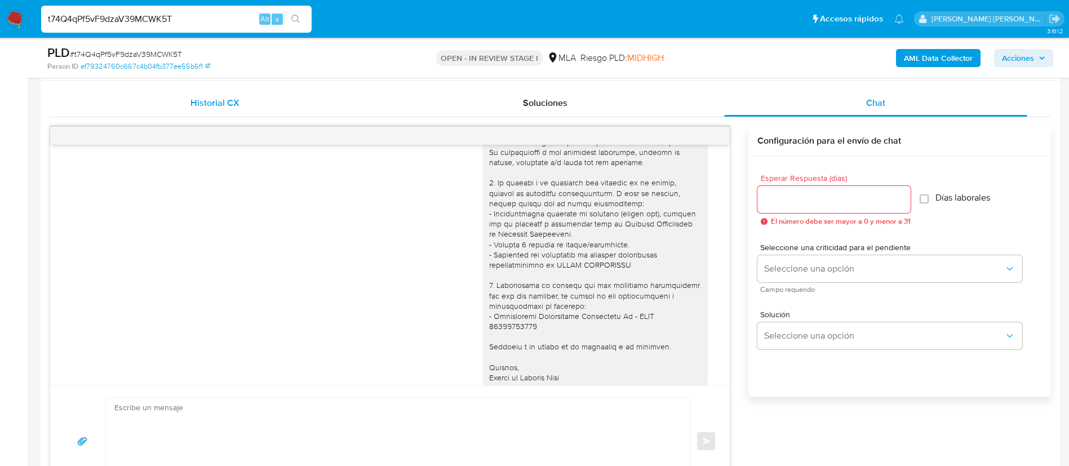
click at [207, 92] on div "Historial CX" at bounding box center [214, 103] width 303 height 27
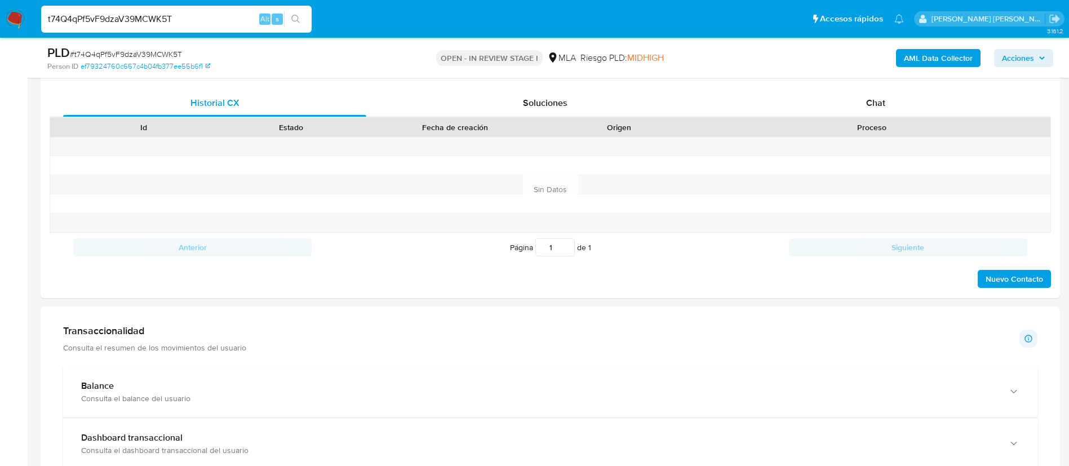
paste input "cKD2sNxSYWZcil6dbKKg72xY"
click at [159, 23] on input "t74Q4qPf5vF9dzaV39MCWK5T" at bounding box center [176, 19] width 270 height 15
type input "cKD2sNxSYWZcil6dbKKg72xY"
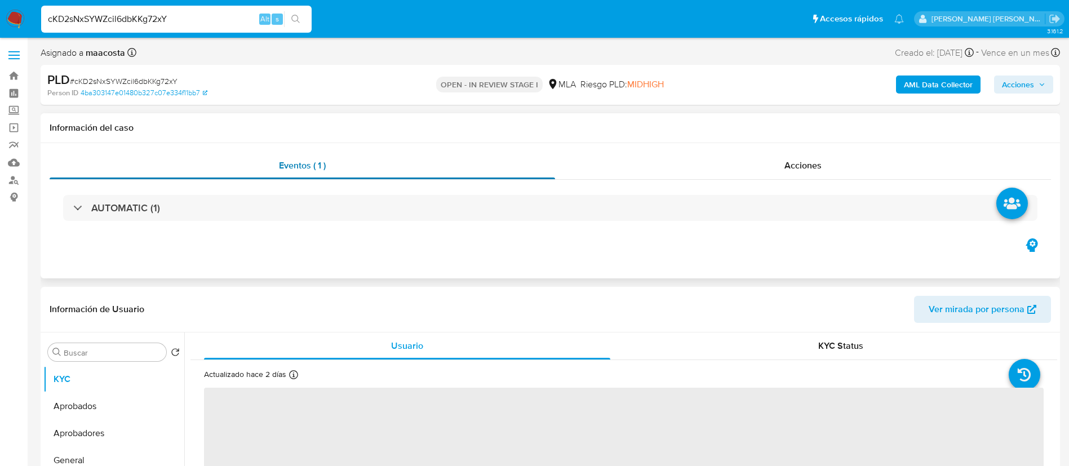
select select "10"
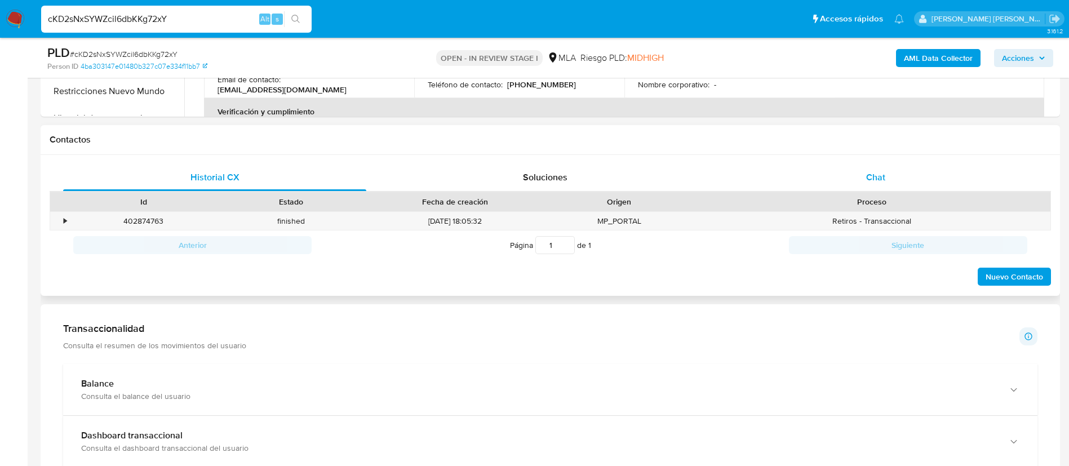
scroll to position [497, 0]
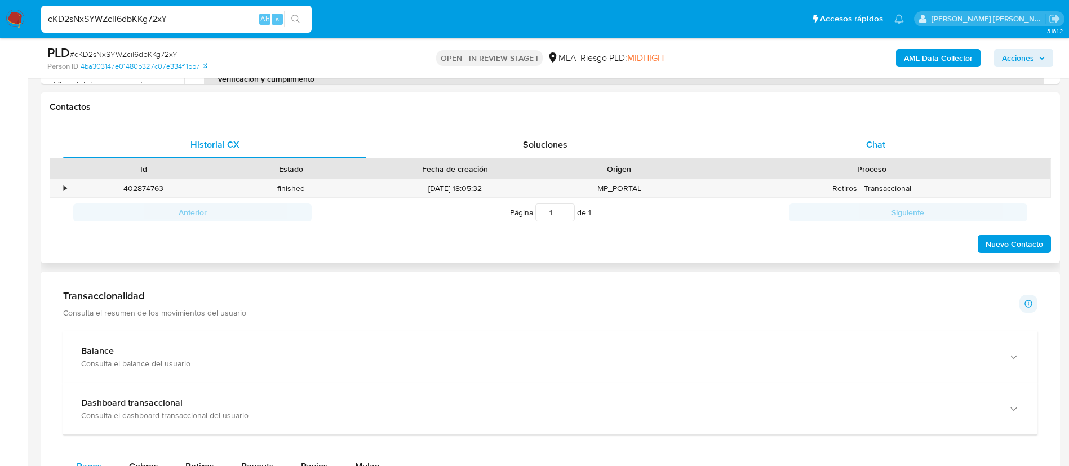
click at [891, 151] on div "Chat" at bounding box center [875, 144] width 303 height 27
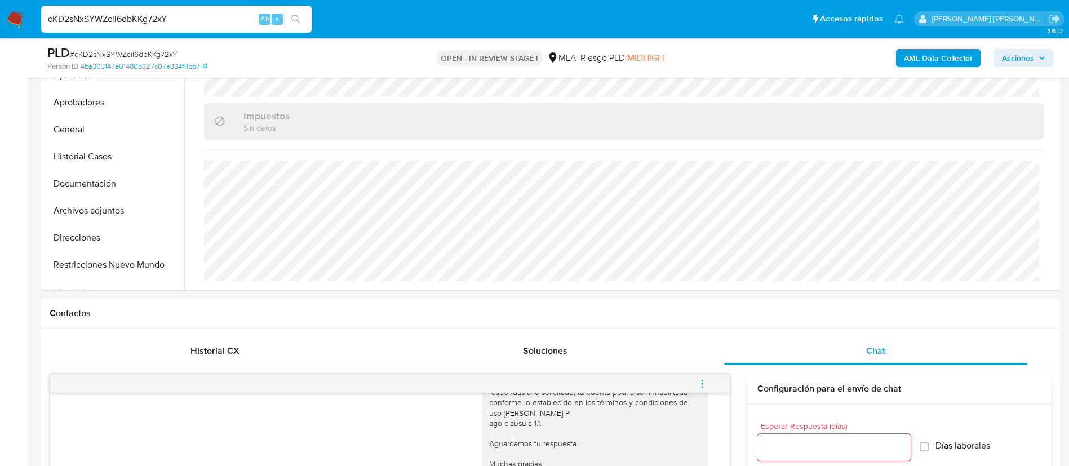
scroll to position [280, 0]
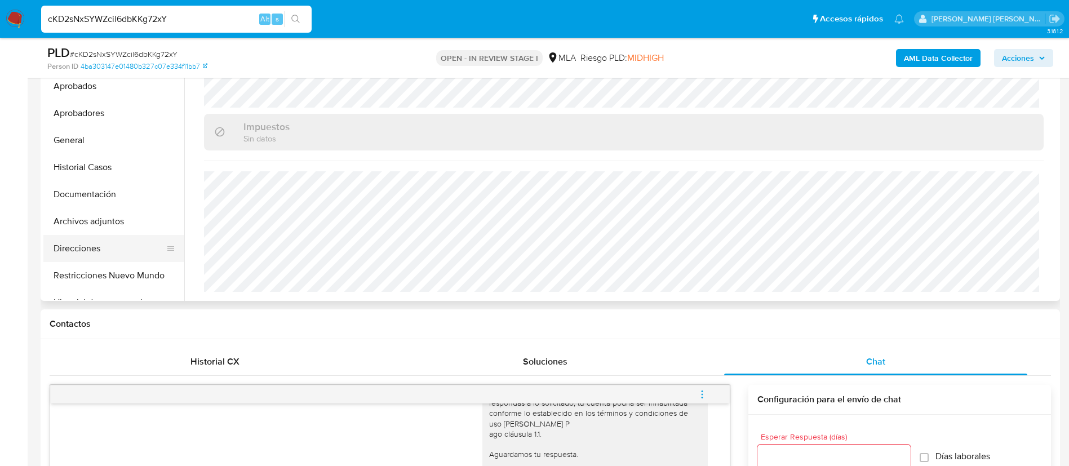
click at [102, 248] on button "Direcciones" at bounding box center [109, 248] width 132 height 27
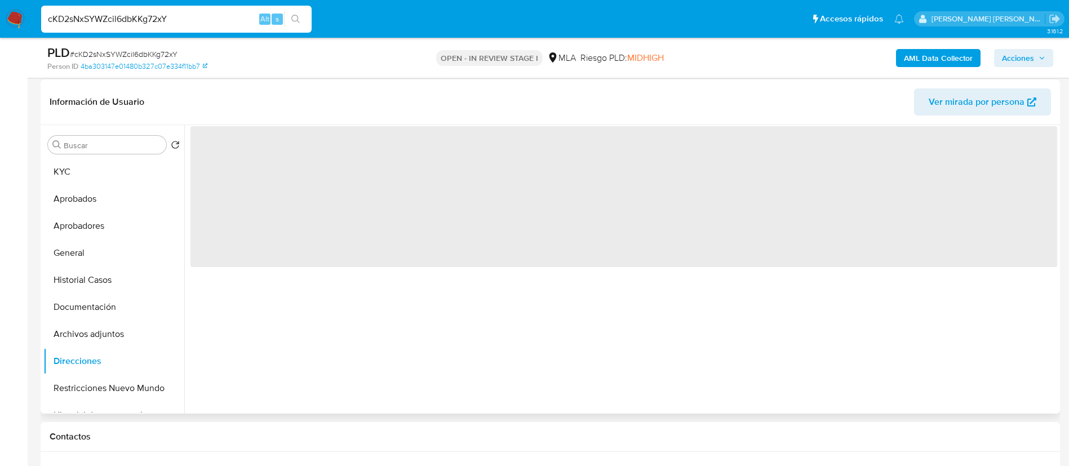
scroll to position [152, 0]
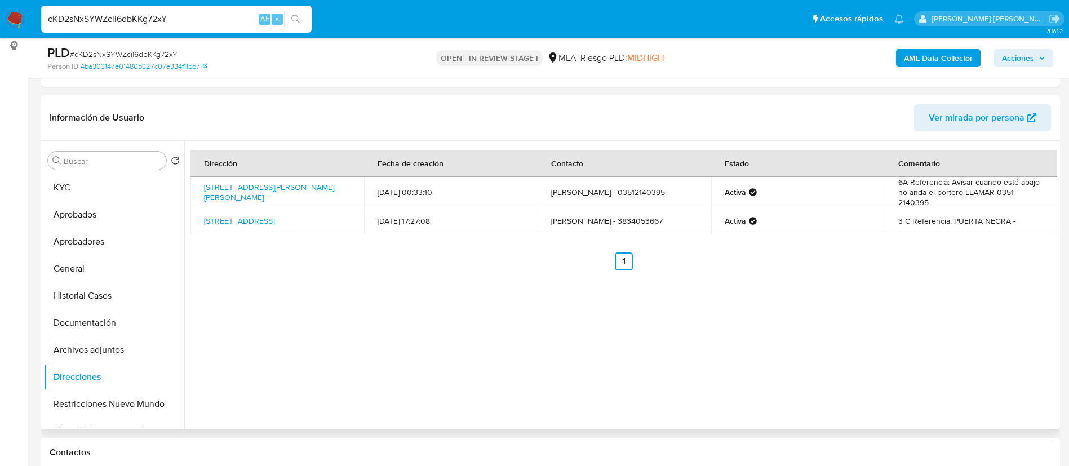
click at [199, 185] on td "Avenida Belgrano 180, San Fernando Del Valle De Catamarca, Catamarca, 4700, Arg…" at bounding box center [277, 192] width 174 height 30
copy td "Avenida Belgrano 180, San Fernando Del Valle De Catamarca, Catamarca, 4700, Arg…"
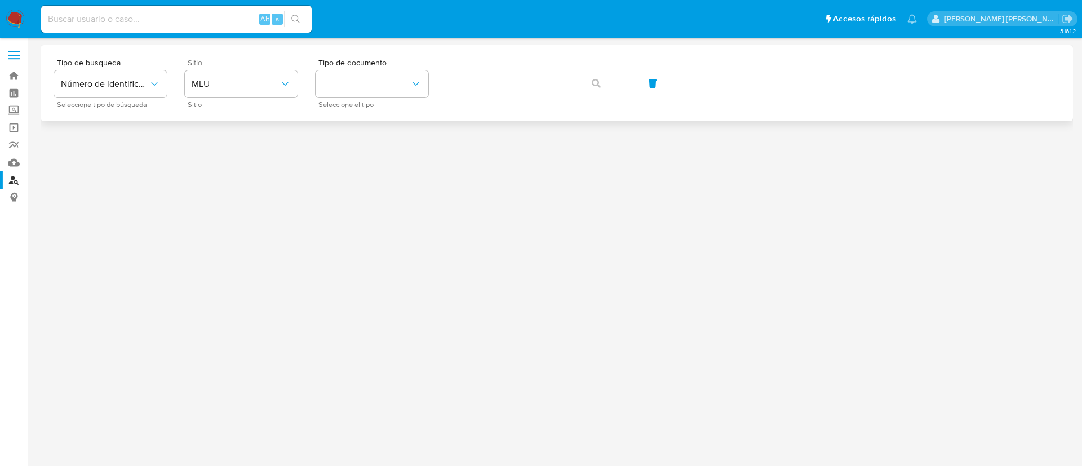
click at [246, 69] on div "Sitio MLU Sitio" at bounding box center [241, 83] width 113 height 49
click at [246, 79] on span "MLU" at bounding box center [236, 83] width 88 height 11
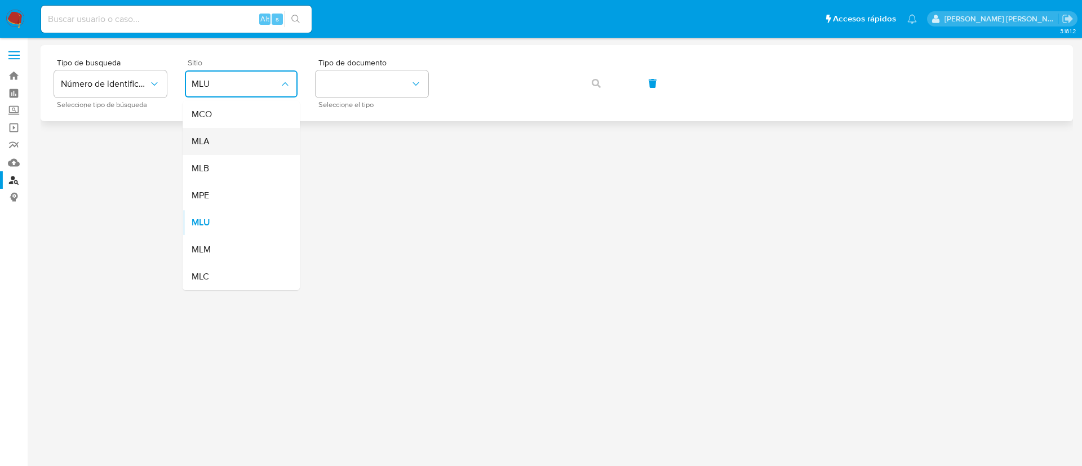
click at [234, 141] on div "MLA" at bounding box center [238, 141] width 92 height 27
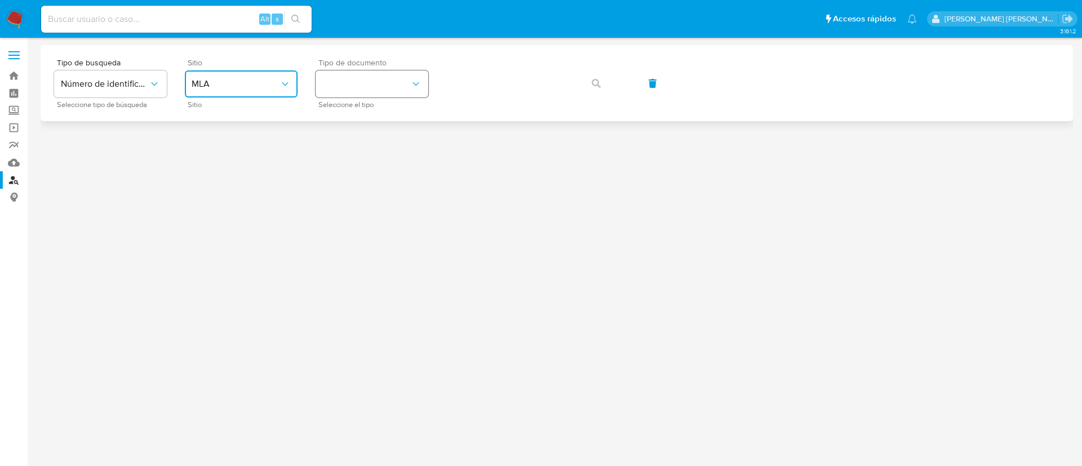
click at [389, 88] on button "identificationType" at bounding box center [372, 83] width 113 height 27
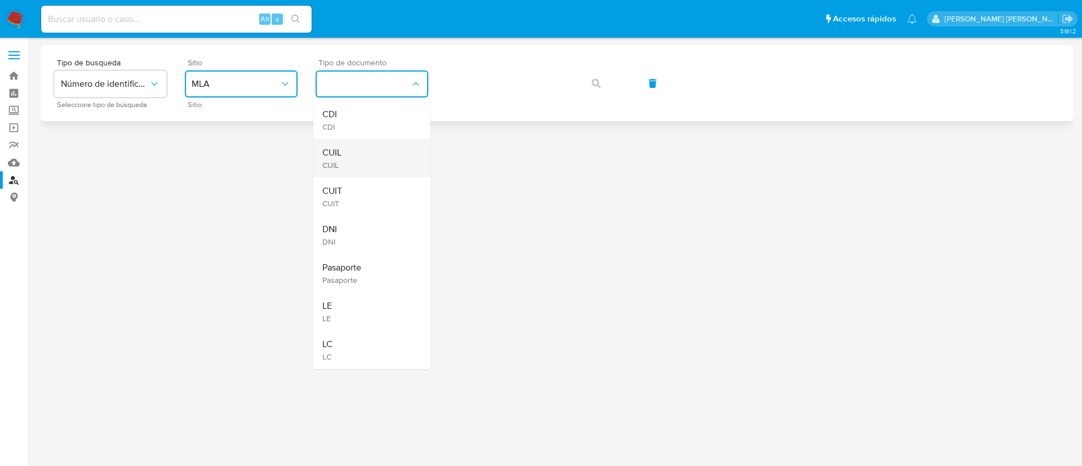
click at [369, 156] on div "CUIL CUIL" at bounding box center [368, 158] width 92 height 38
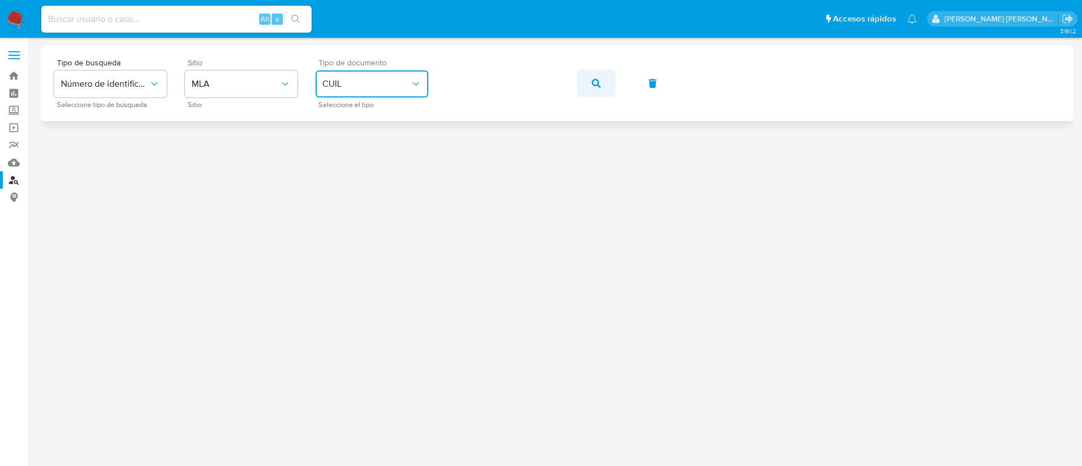
click at [590, 87] on button "button" at bounding box center [596, 83] width 38 height 27
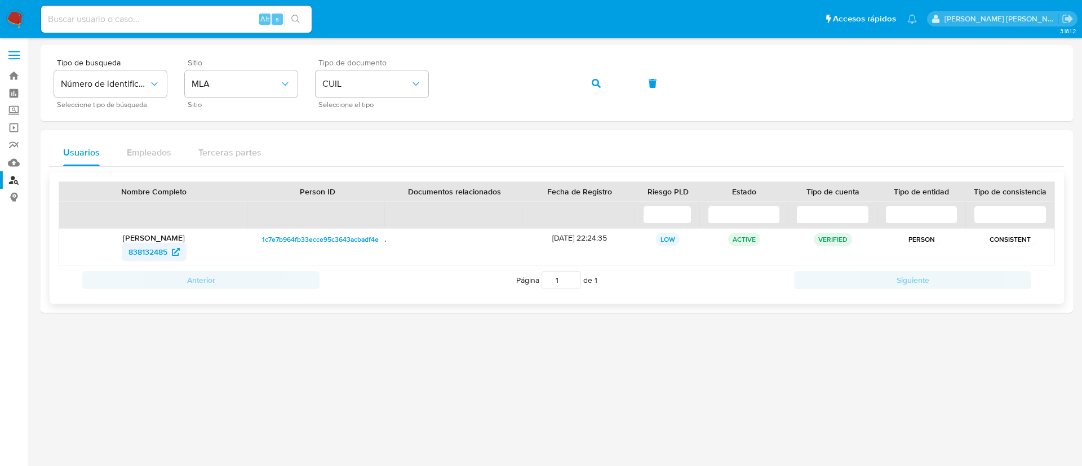
click at [150, 245] on span "838132485" at bounding box center [147, 252] width 39 height 18
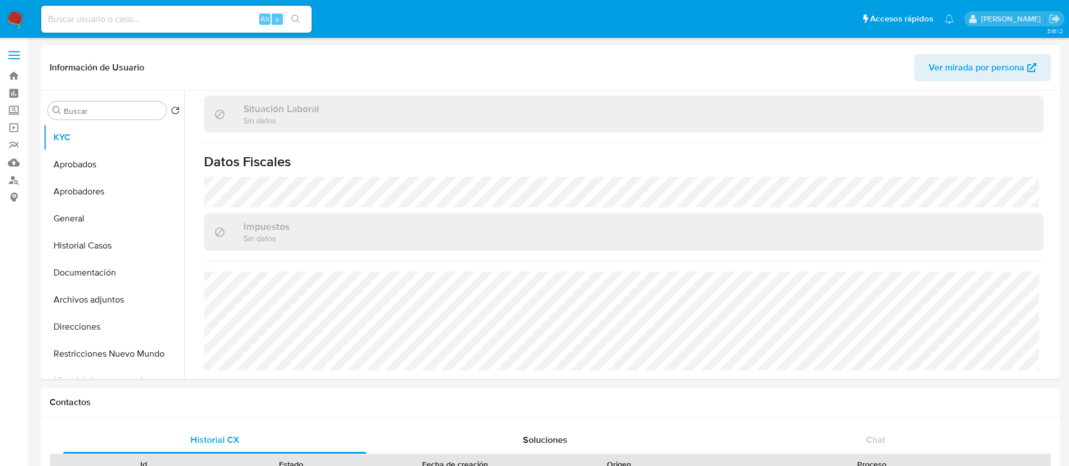
select select "10"
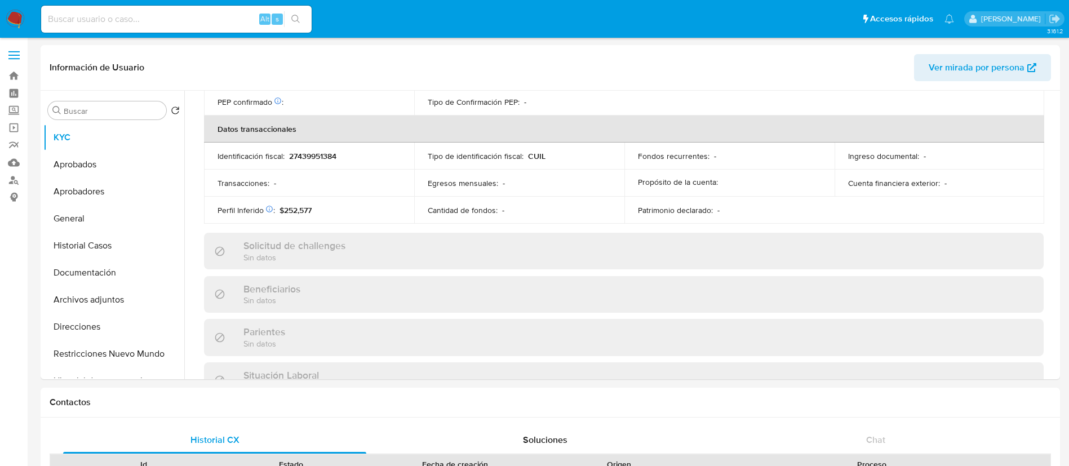
scroll to position [583, 0]
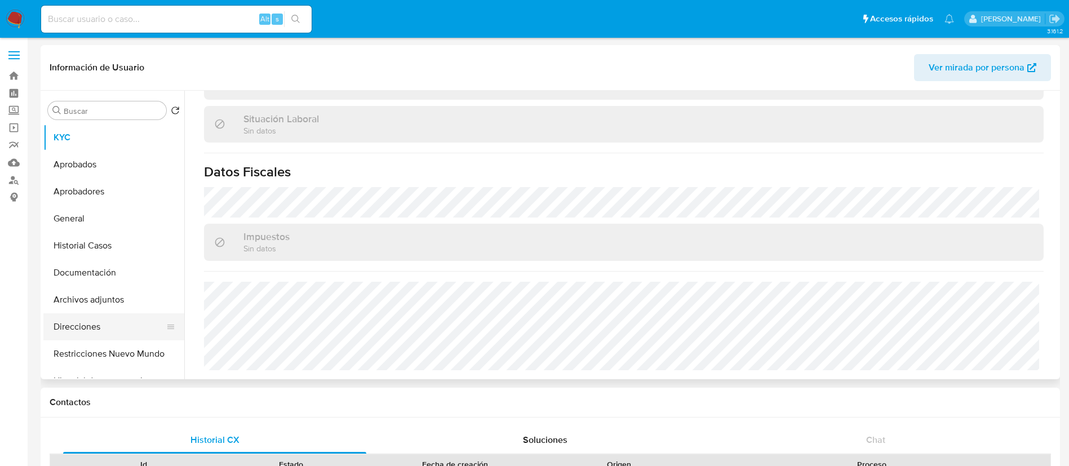
click at [90, 335] on button "Direcciones" at bounding box center [109, 326] width 132 height 27
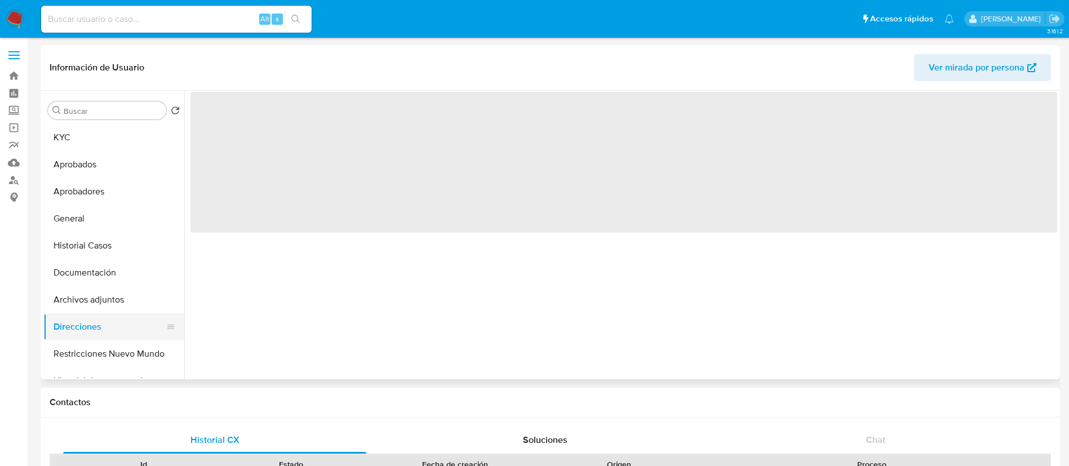
scroll to position [0, 0]
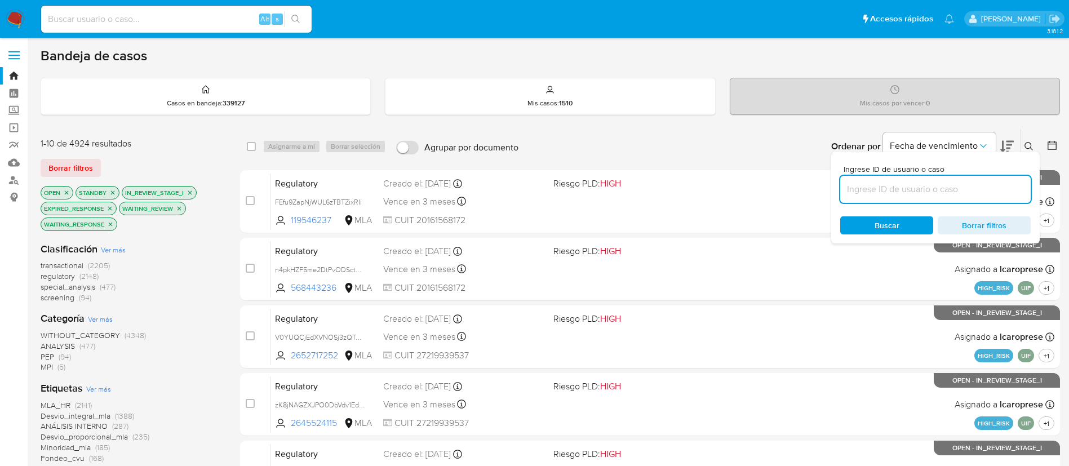
click at [1032, 143] on icon at bounding box center [1028, 146] width 9 height 9
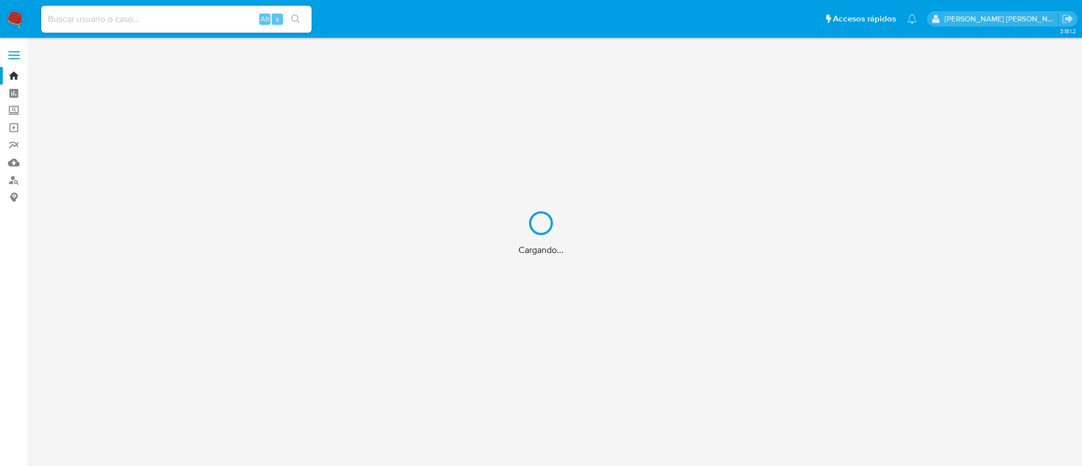
click at [145, 19] on div "Cargando..." at bounding box center [541, 233] width 1082 height 466
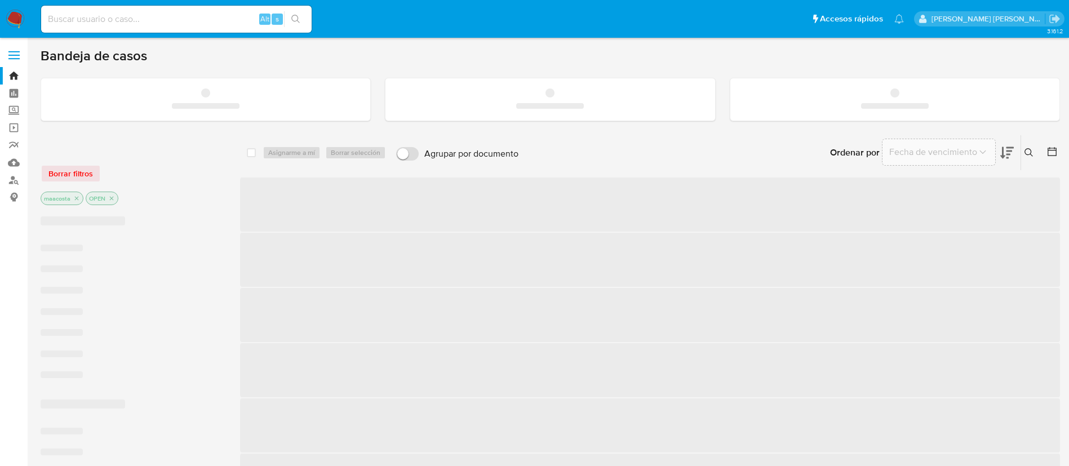
click at [112, 19] on input at bounding box center [176, 19] width 270 height 15
paste input "OXV02zHDgddt1cCi3QkWa11C"
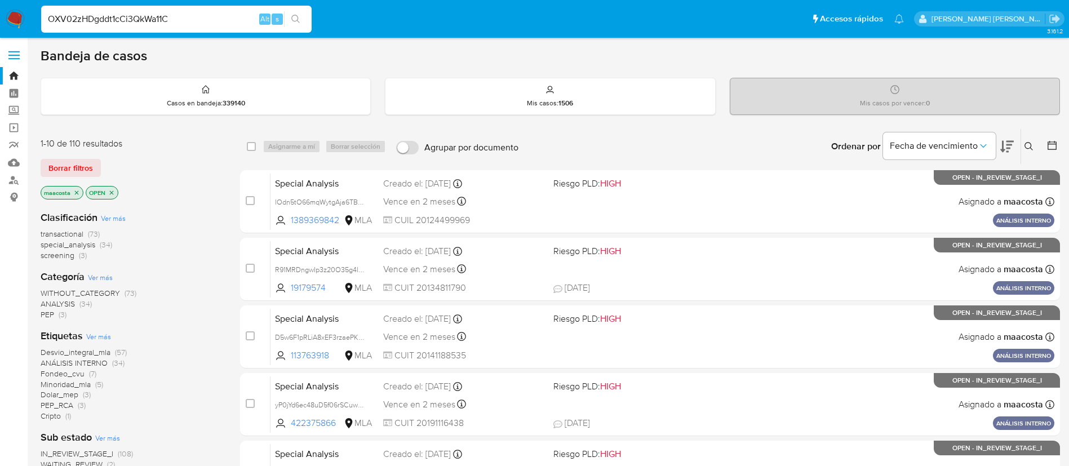
type input "OXV02zHDgddt1cCi3QkWa11C"
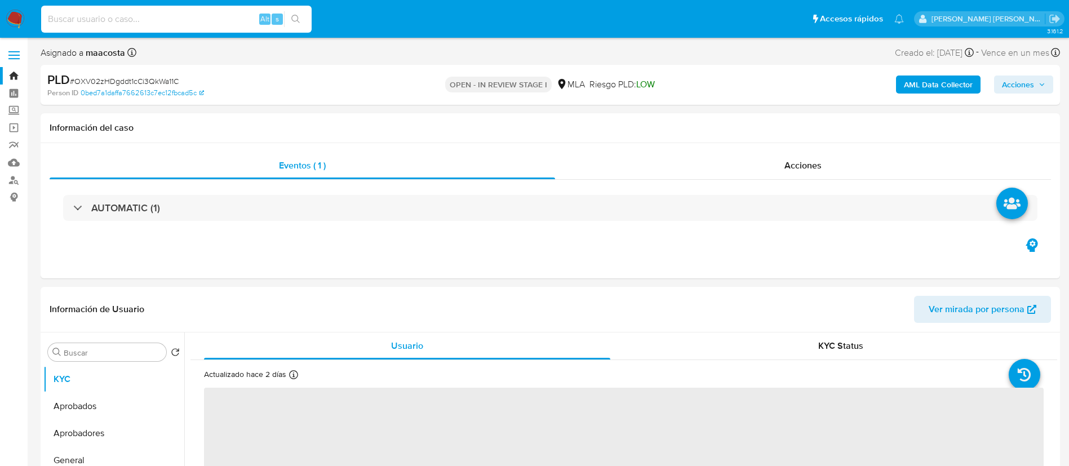
click at [111, 19] on input at bounding box center [176, 19] width 270 height 15
paste input "yu3it1BabuX86bimG5qMeTgh"
type input "yu3it1BabuX86bimG5qMeTgh"
select select "10"
type input "yu3it1BabuX86bimG5qMeTgh"
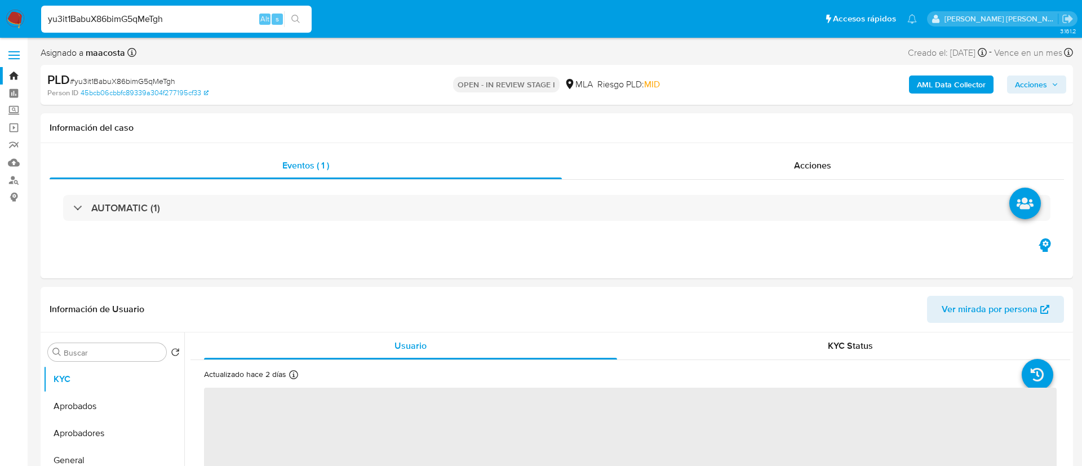
select select "10"
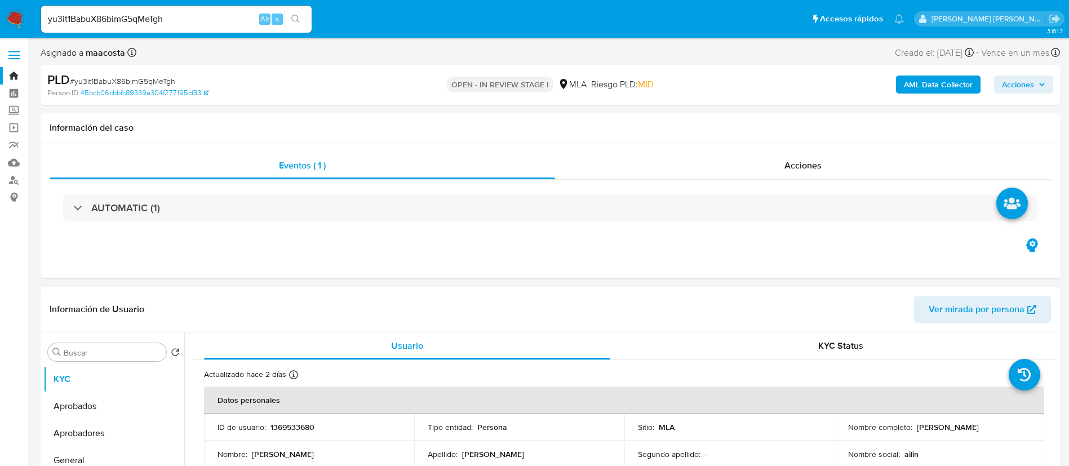
click at [938, 77] on b "AML Data Collector" at bounding box center [938, 85] width 69 height 18
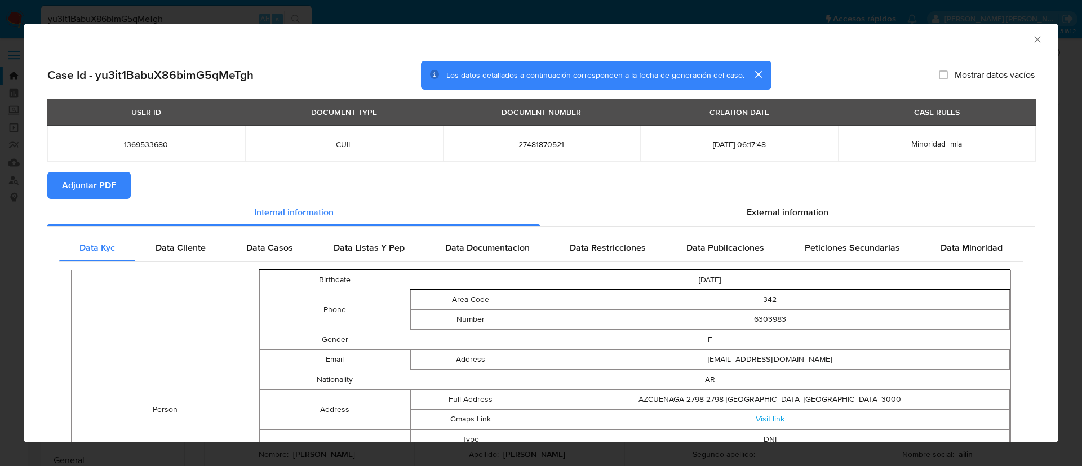
click at [78, 188] on span "Adjuntar PDF" at bounding box center [89, 185] width 54 height 25
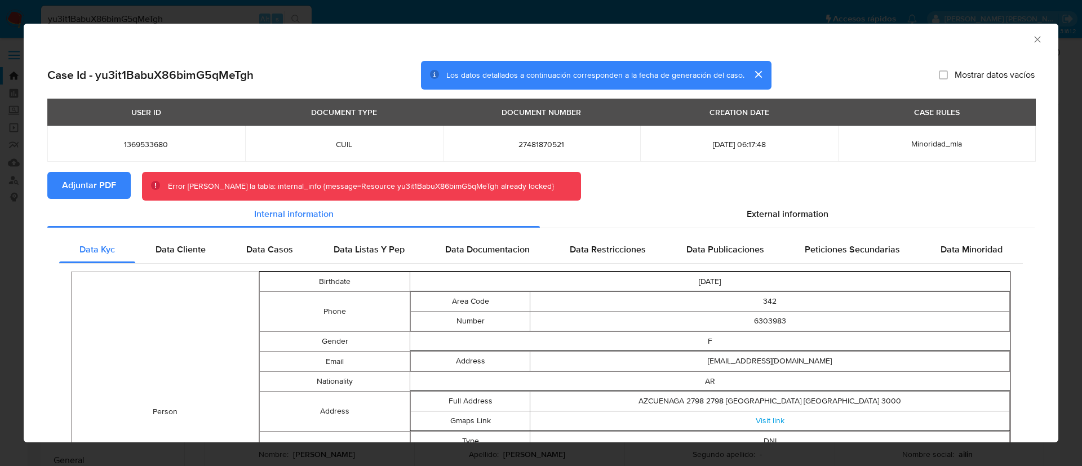
click at [82, 180] on span "Adjuntar PDF" at bounding box center [89, 185] width 54 height 25
click at [258, 10] on div "AML Data Collector Case Id - yu3it1BabuX86bimG5qMeTgh Los datos detallados a co…" at bounding box center [541, 233] width 1082 height 466
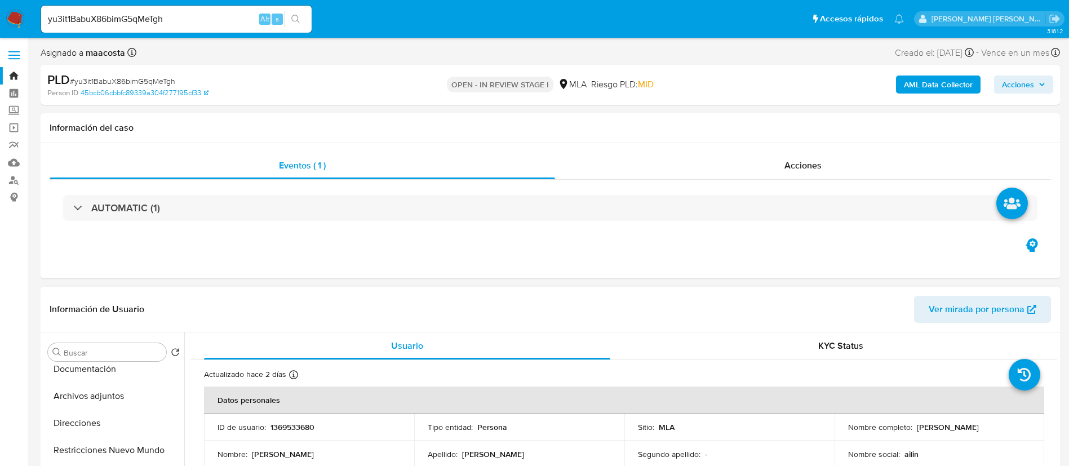
scroll to position [149, 0]
click at [104, 397] on button "Archivos adjuntos" at bounding box center [109, 392] width 132 height 27
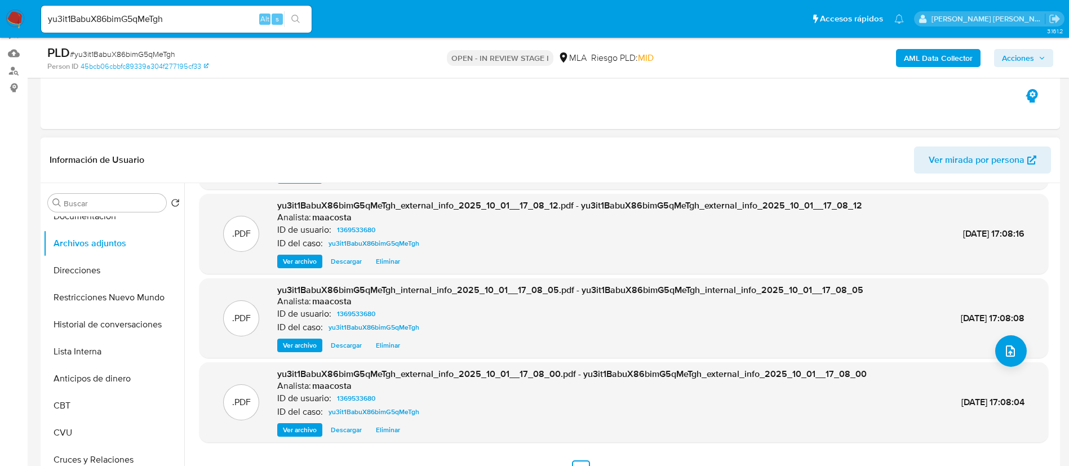
scroll to position [95, 0]
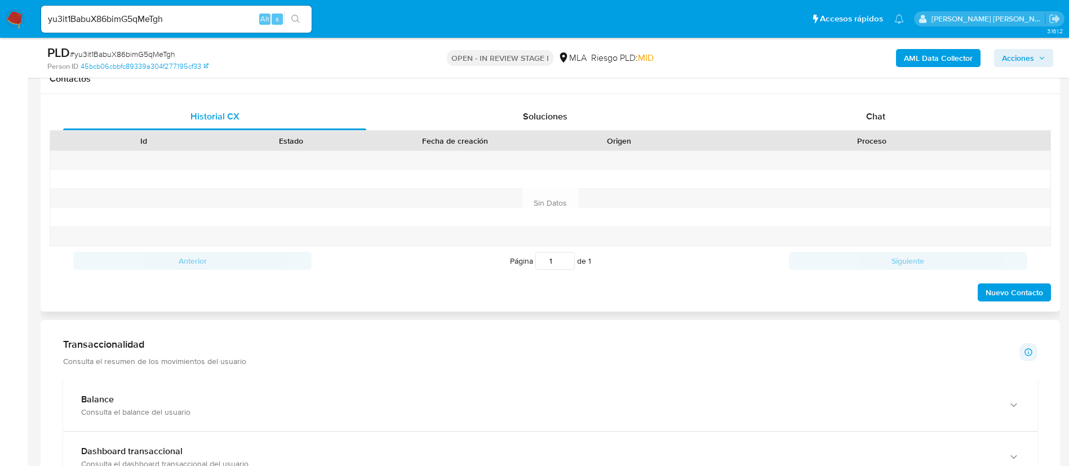
click at [872, 133] on div "Proceso" at bounding box center [871, 140] width 357 height 19
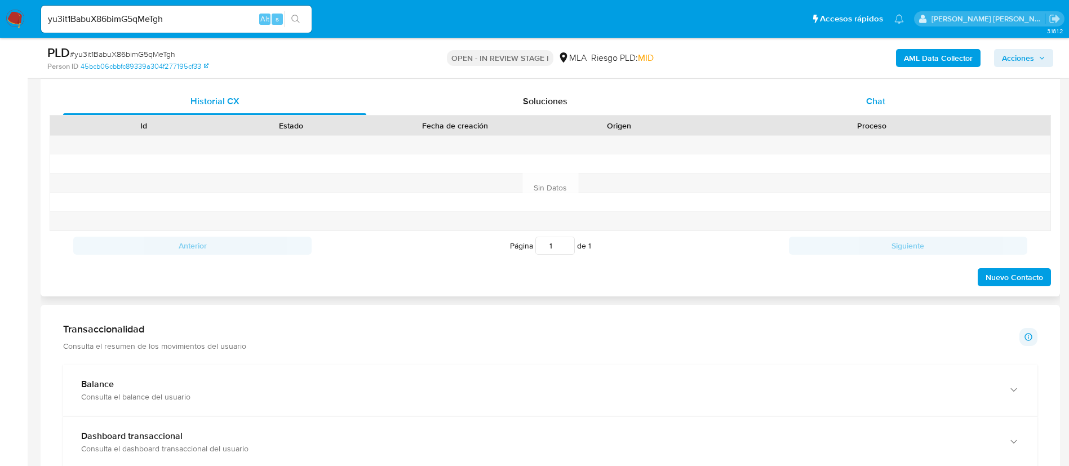
click at [895, 103] on div "Chat" at bounding box center [875, 101] width 303 height 27
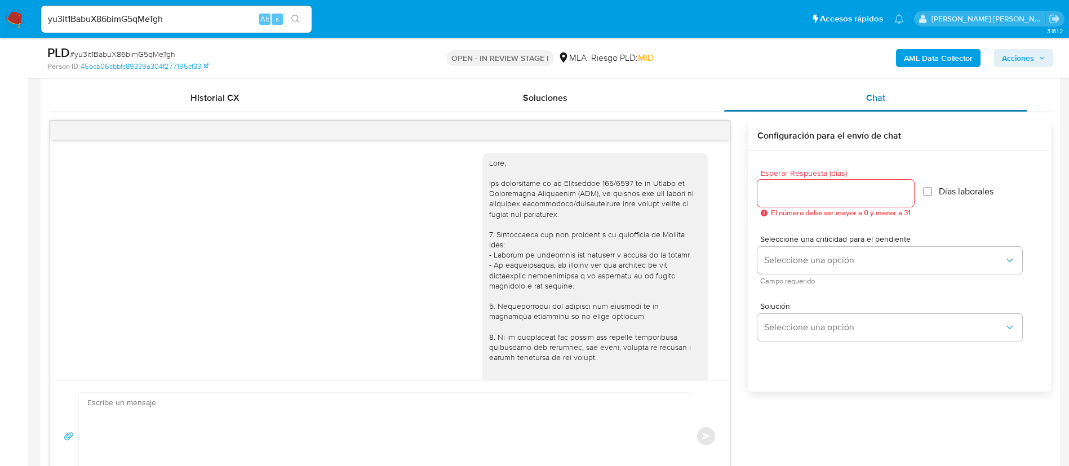
scroll to position [523, 0]
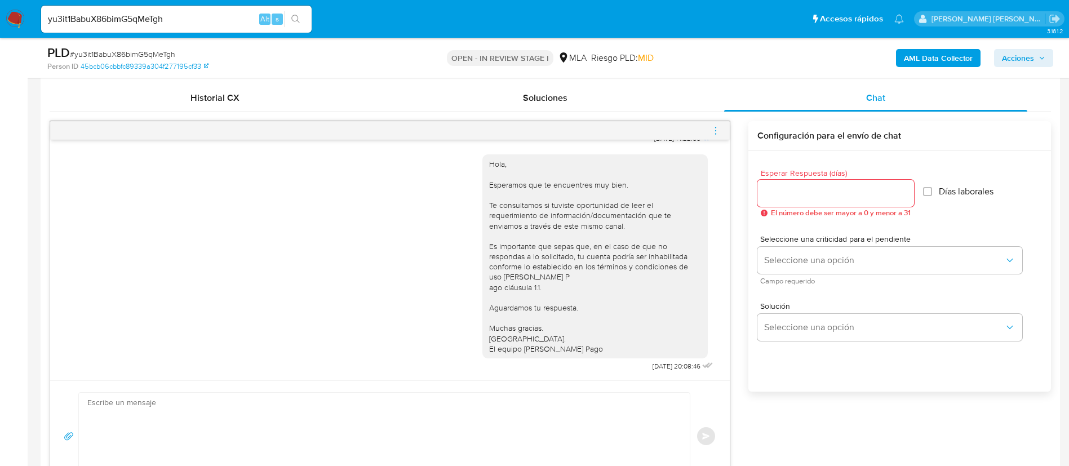
click at [717, 130] on icon "menu-action" at bounding box center [716, 131] width 10 height 10
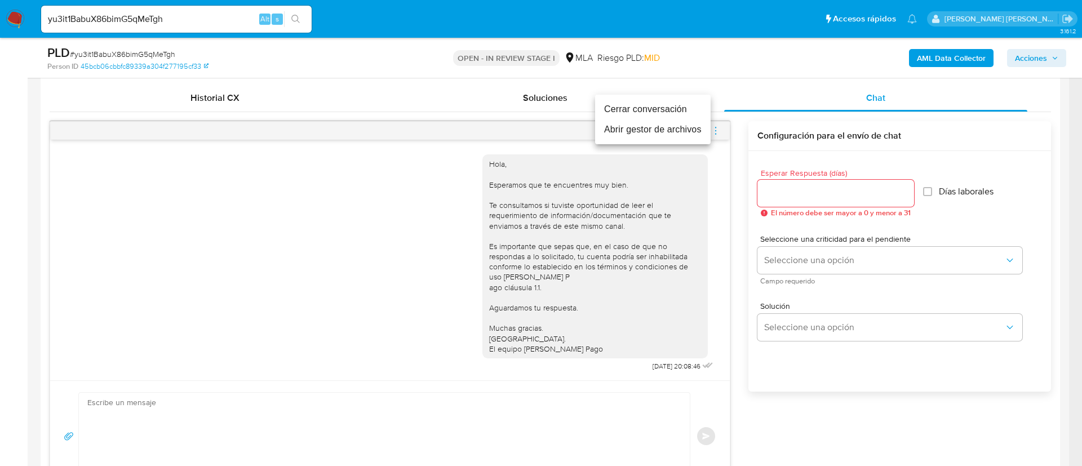
click at [644, 109] on li "Cerrar conversación" at bounding box center [653, 109] width 116 height 20
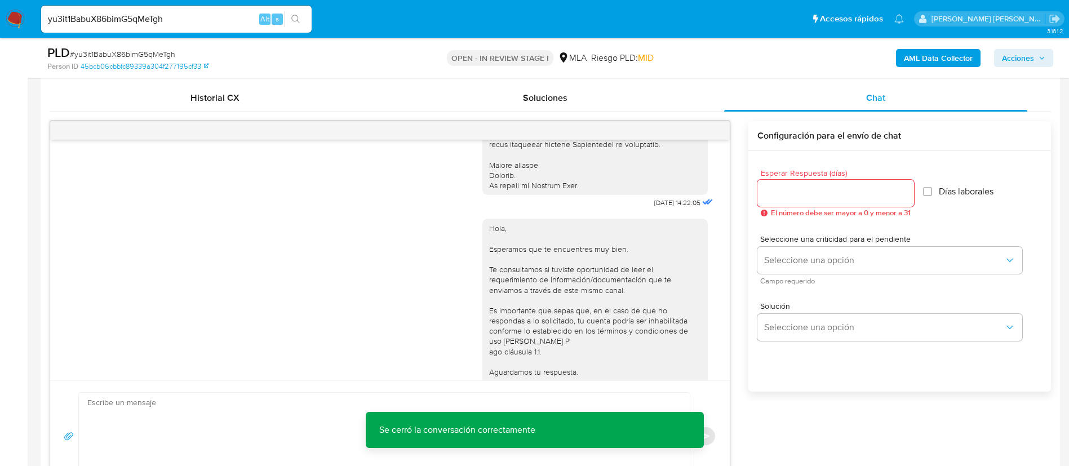
scroll to position [400, 0]
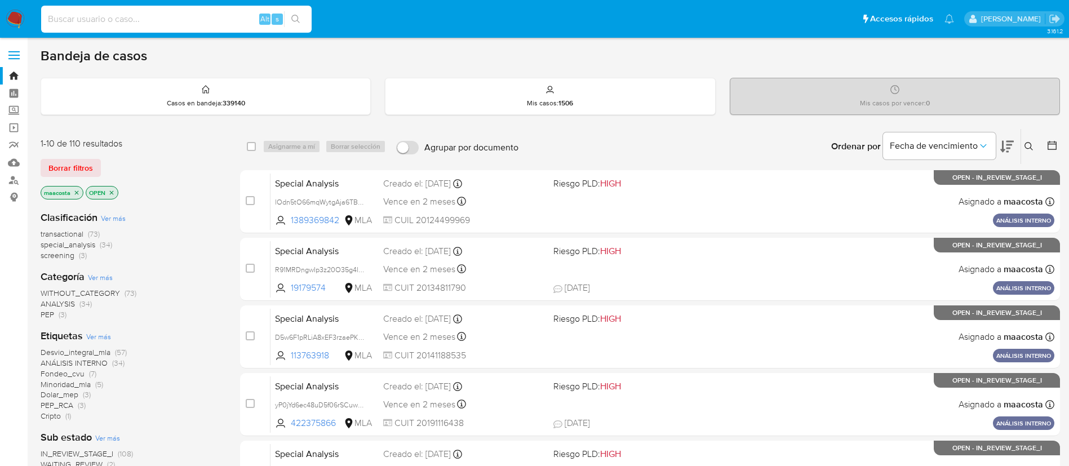
click at [209, 19] on input at bounding box center [176, 19] width 270 height 15
paste input "NrI8xsgBj8gg6VQYPgAFsTVE"
type input "NrI8xsgBj8gg6VQYPgAFsTVE"
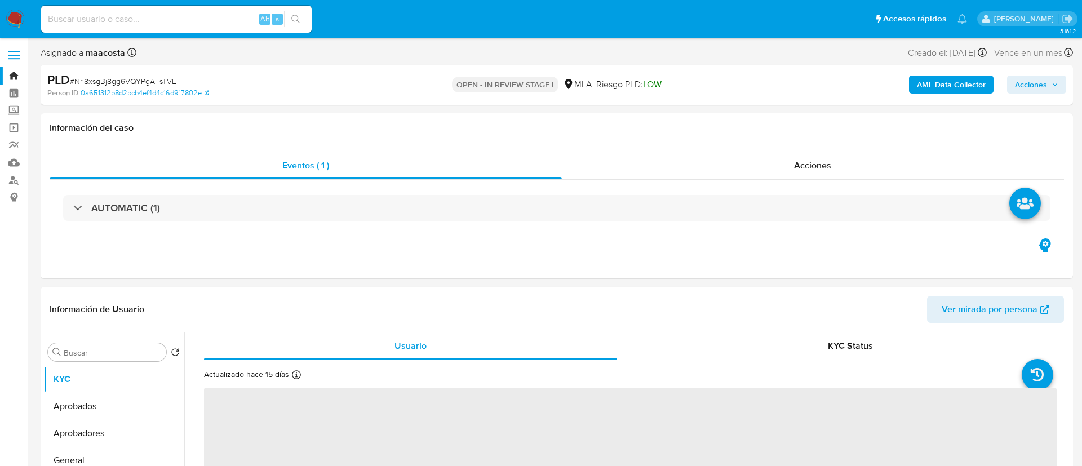
select select "10"
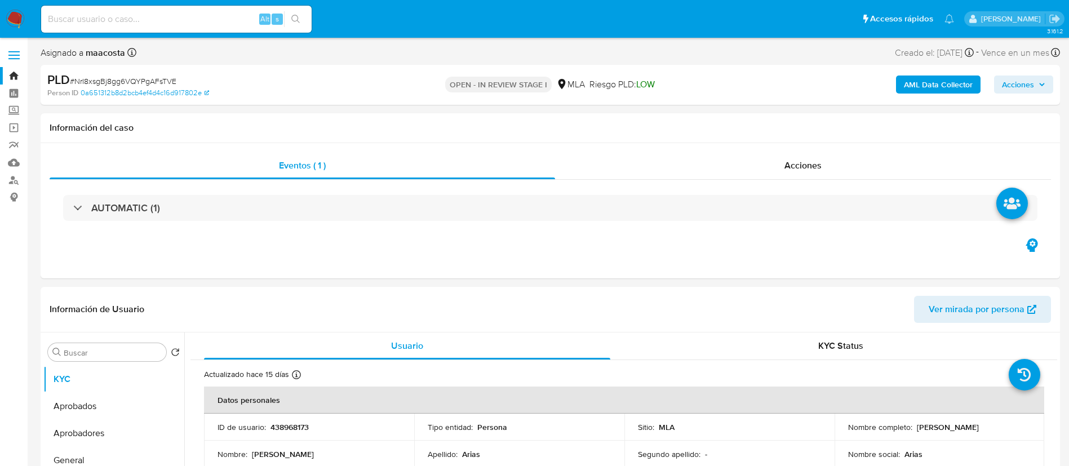
click at [938, 77] on b "AML Data Collector" at bounding box center [938, 85] width 69 height 18
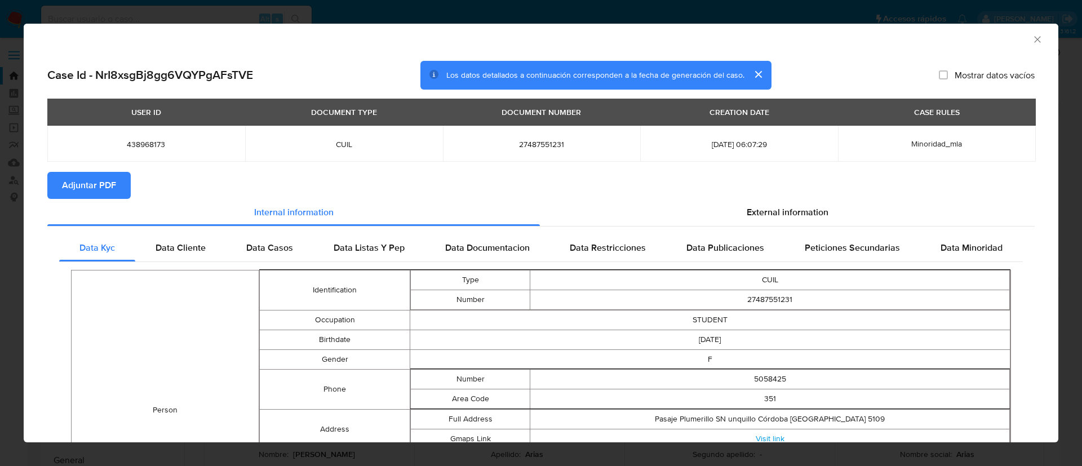
click at [78, 188] on span "Adjuntar PDF" at bounding box center [89, 185] width 54 height 25
click at [384, 8] on div "AML Data Collector Case Id - NrI8xsgBj8gg6VQYPgAFsTVE Los datos detallados a co…" at bounding box center [541, 233] width 1082 height 466
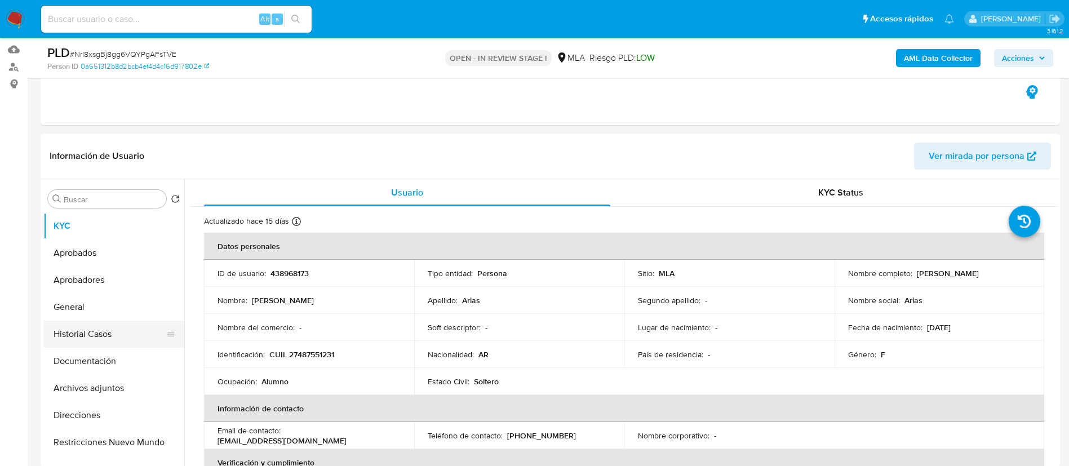
scroll to position [115, 0]
click at [95, 390] on button "Archivos adjuntos" at bounding box center [109, 386] width 132 height 27
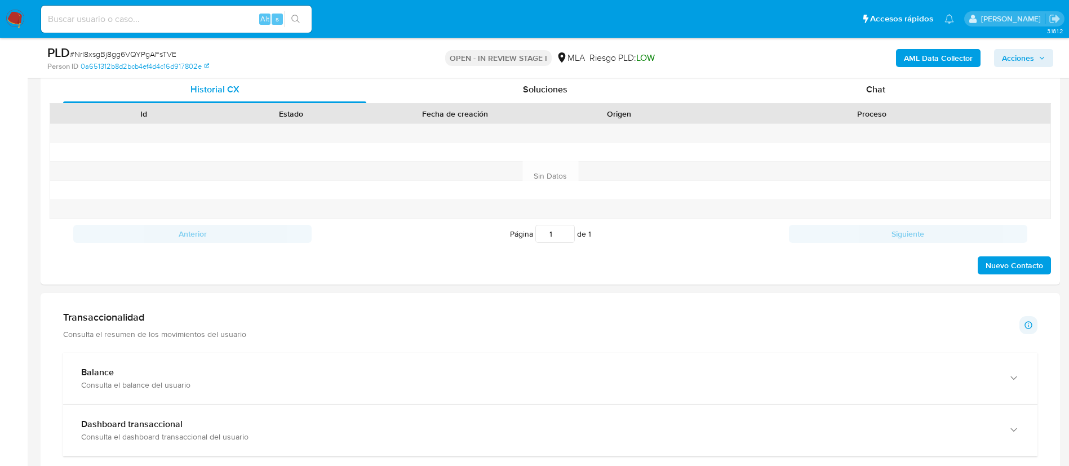
scroll to position [553, 0]
click at [874, 99] on div "Chat" at bounding box center [875, 89] width 303 height 27
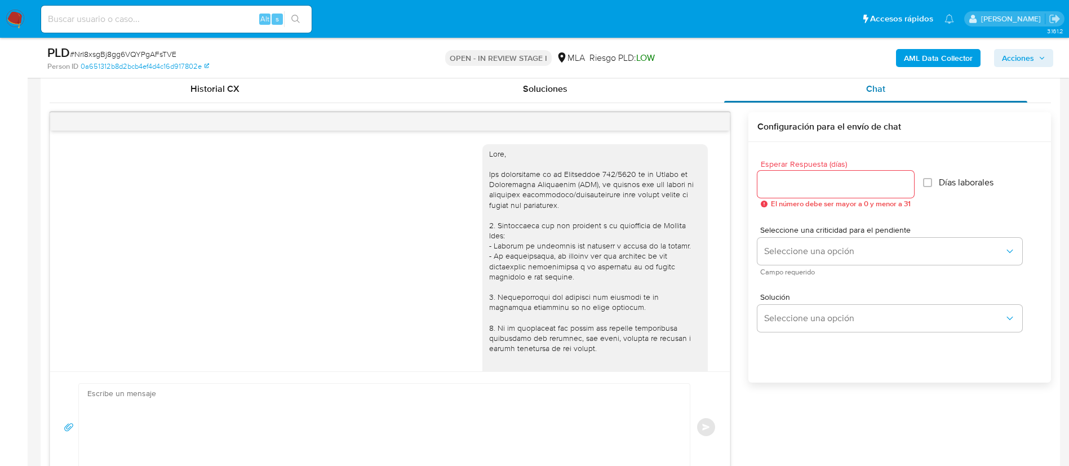
scroll to position [360, 0]
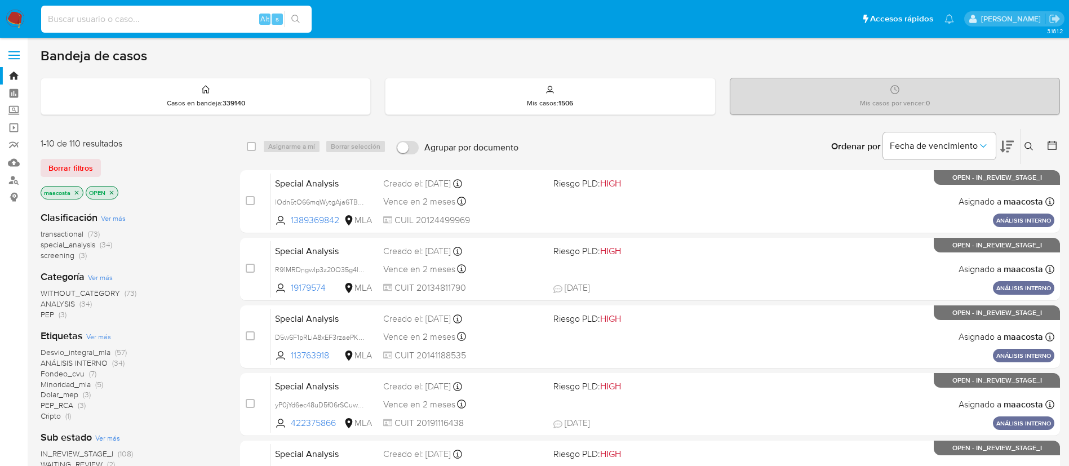
click at [168, 19] on input at bounding box center [176, 19] width 270 height 15
paste input "yu3it1BabuX86bimG5qMeTgh"
type input "yu3it1BabuX86bimG5qMeTgh"
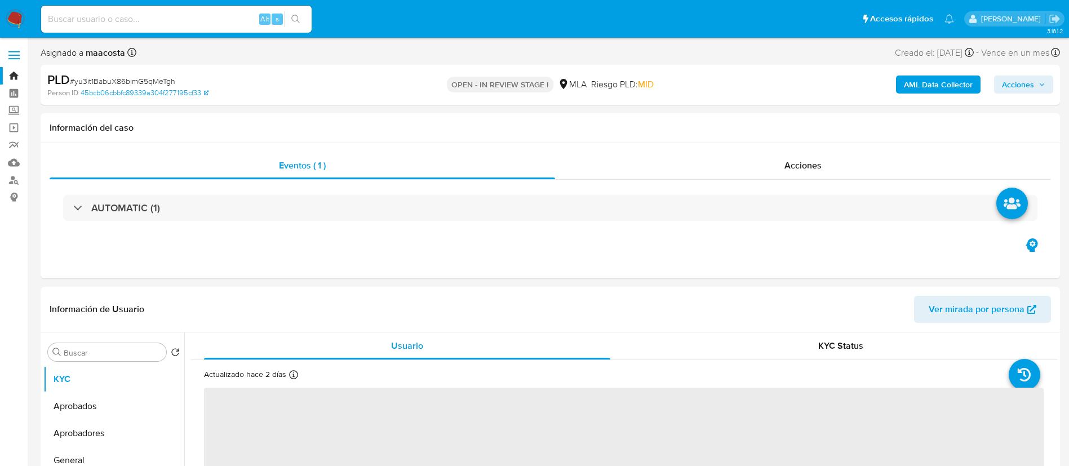
select select "10"
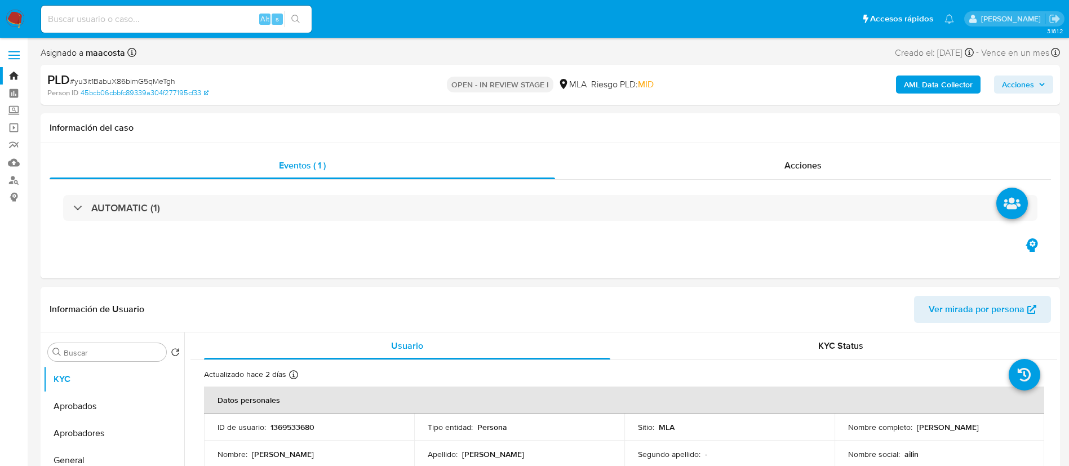
click at [938, 77] on b "AML Data Collector" at bounding box center [938, 85] width 69 height 18
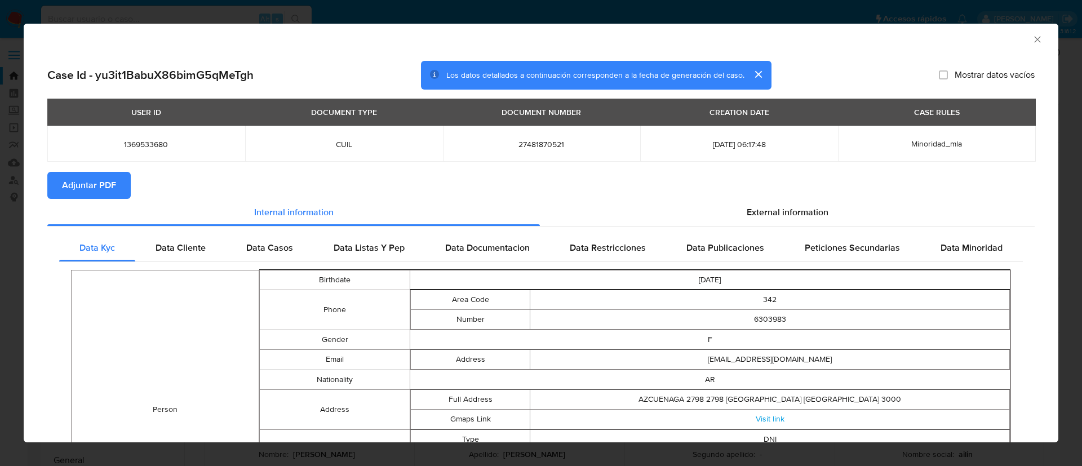
click at [78, 188] on span "Adjuntar PDF" at bounding box center [89, 185] width 54 height 25
click at [815, 16] on div "AML Data Collector Case Id - yu3it1BabuX86bimG5qMeTgh Los datos detallados a co…" at bounding box center [541, 233] width 1082 height 466
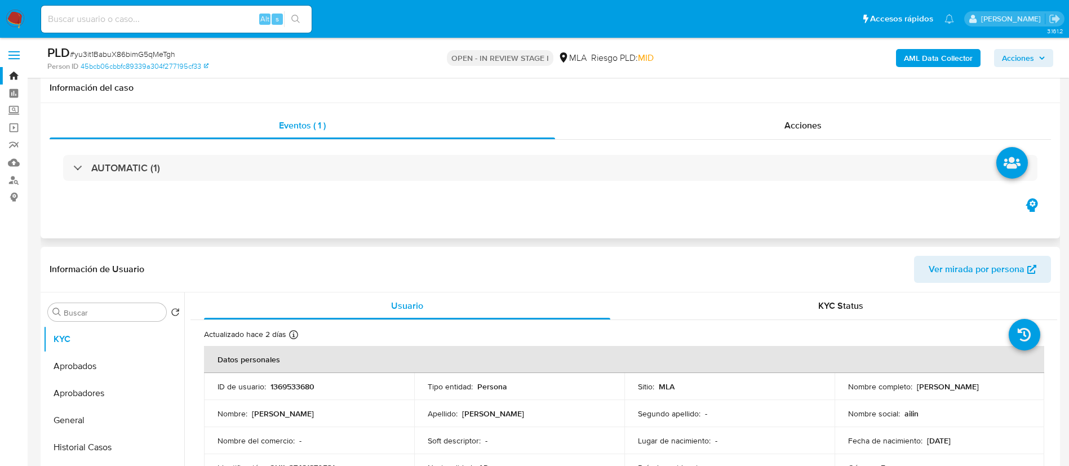
scroll to position [86, 0]
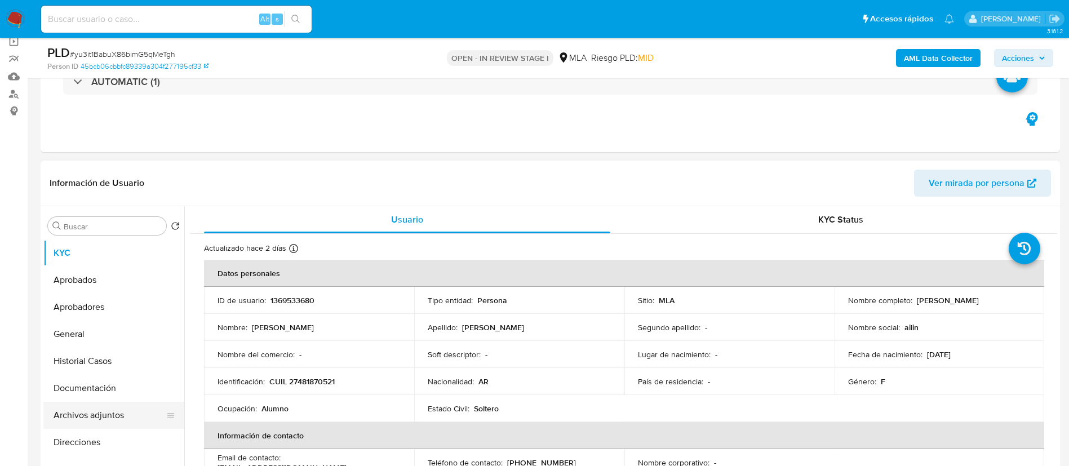
click at [101, 411] on button "Archivos adjuntos" at bounding box center [109, 415] width 132 height 27
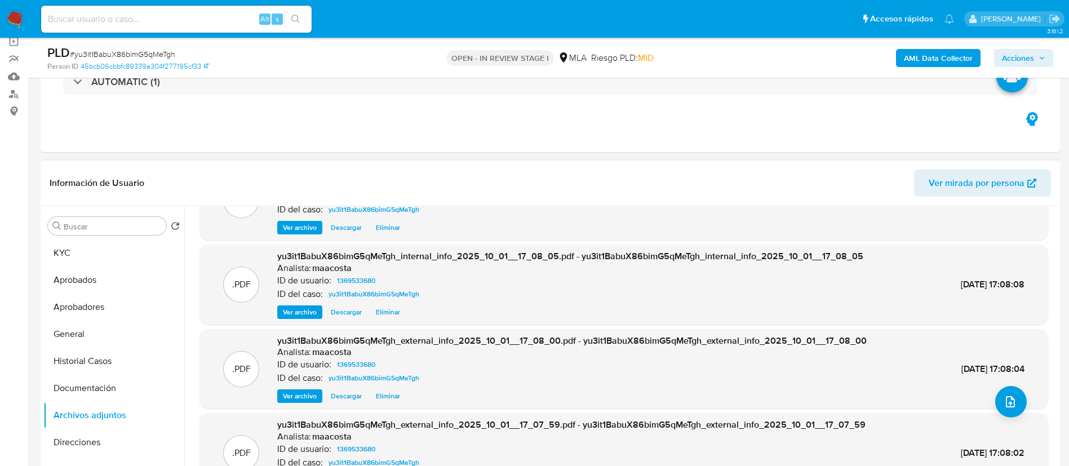
scroll to position [0, 0]
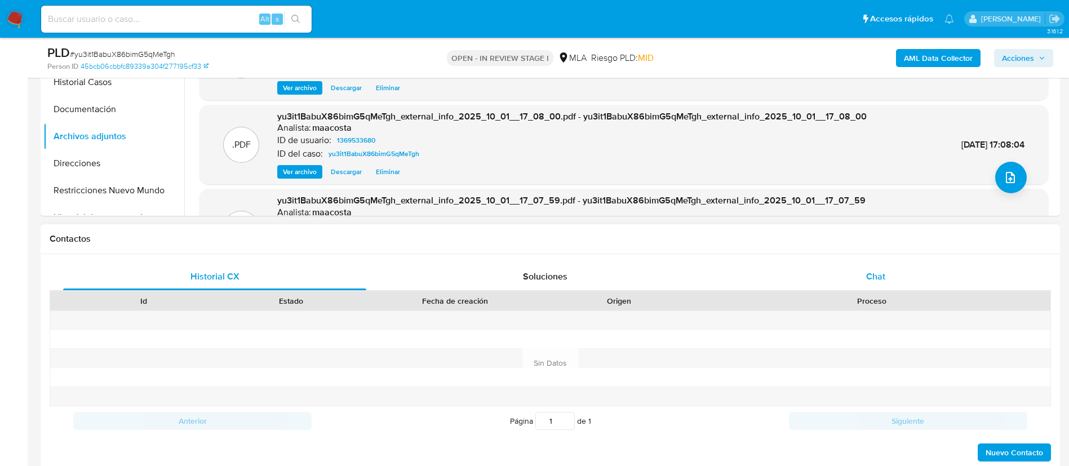
click at [880, 278] on span "Chat" at bounding box center [875, 276] width 19 height 13
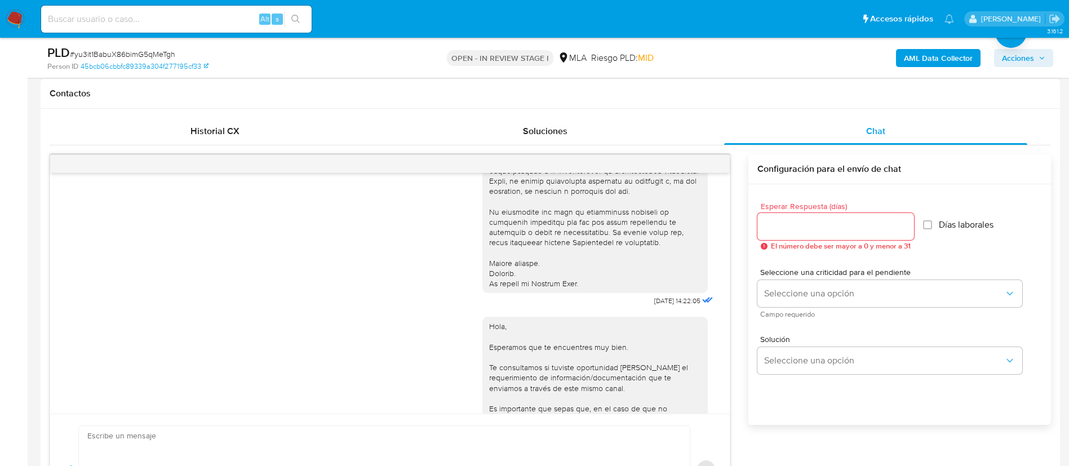
scroll to position [523, 0]
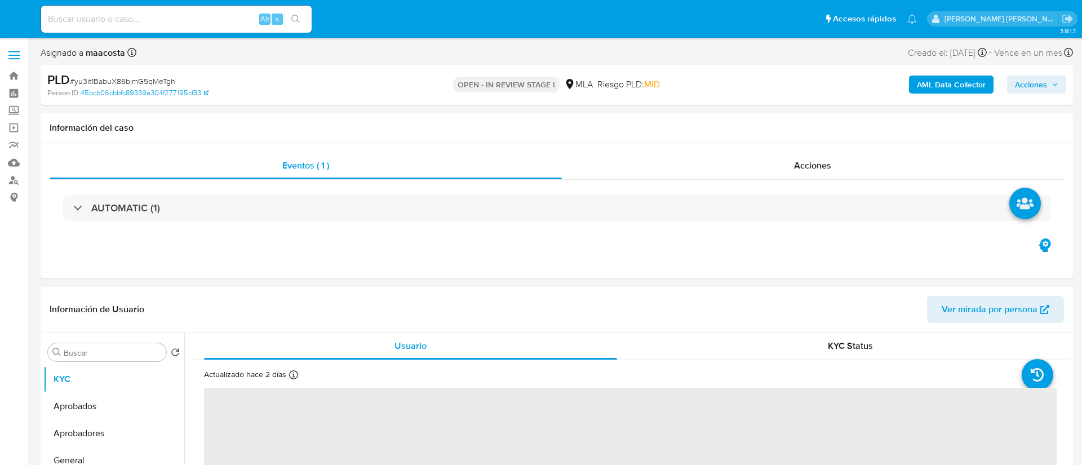
select select "10"
